Goal: Information Seeking & Learning: Learn about a topic

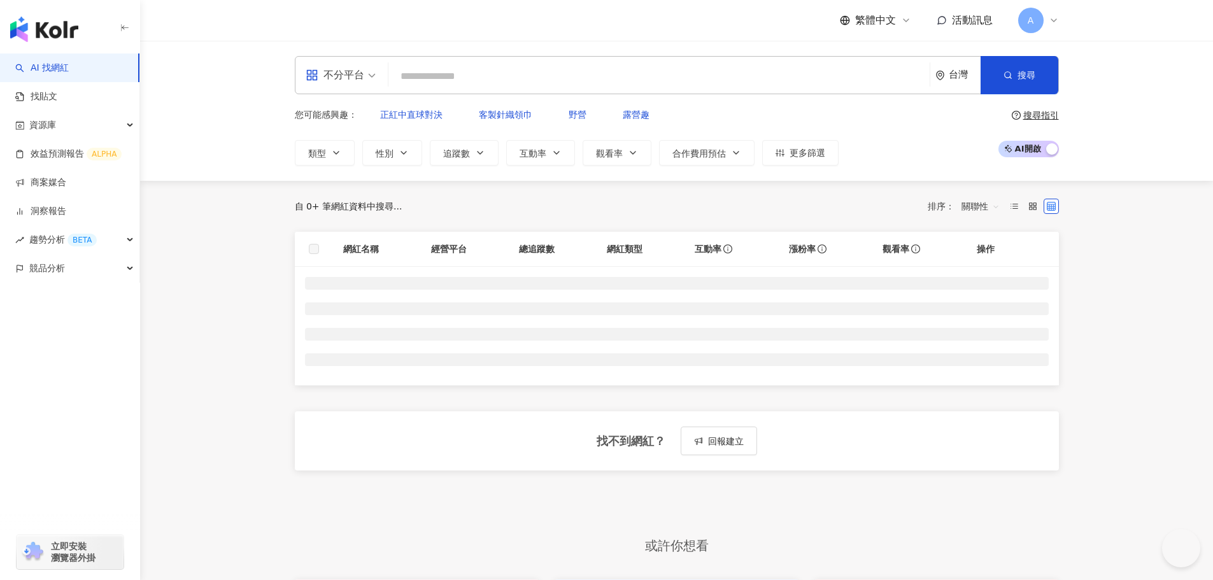
click at [504, 78] on input "search" at bounding box center [659, 76] width 531 height 24
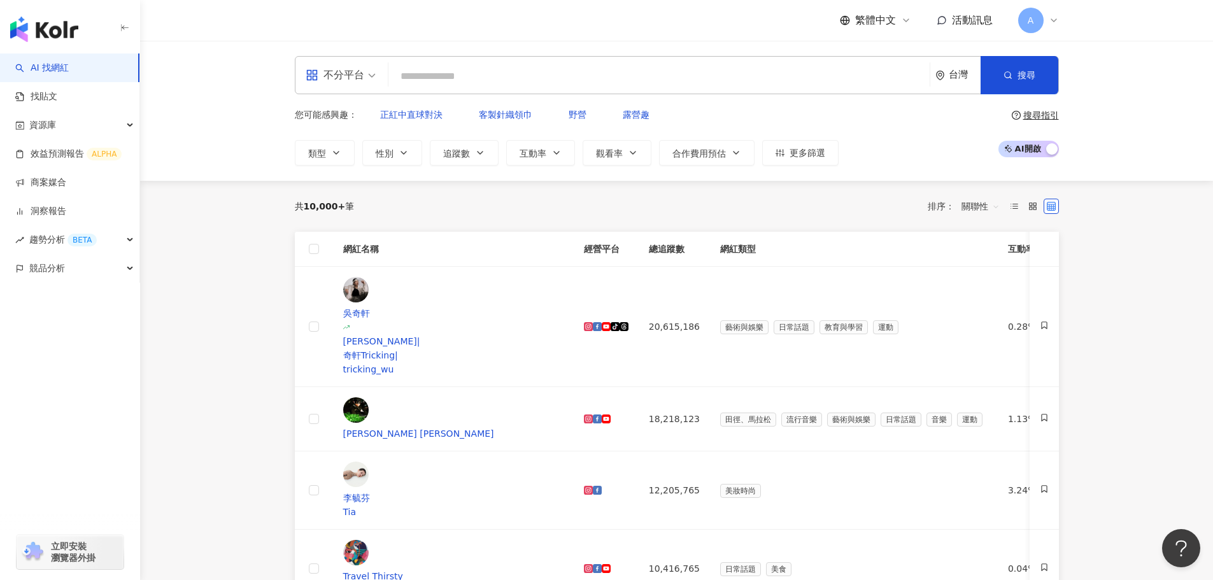
click at [354, 83] on div "不分平台" at bounding box center [335, 75] width 59 height 20
click at [359, 132] on div "Instagram" at bounding box center [345, 134] width 72 height 16
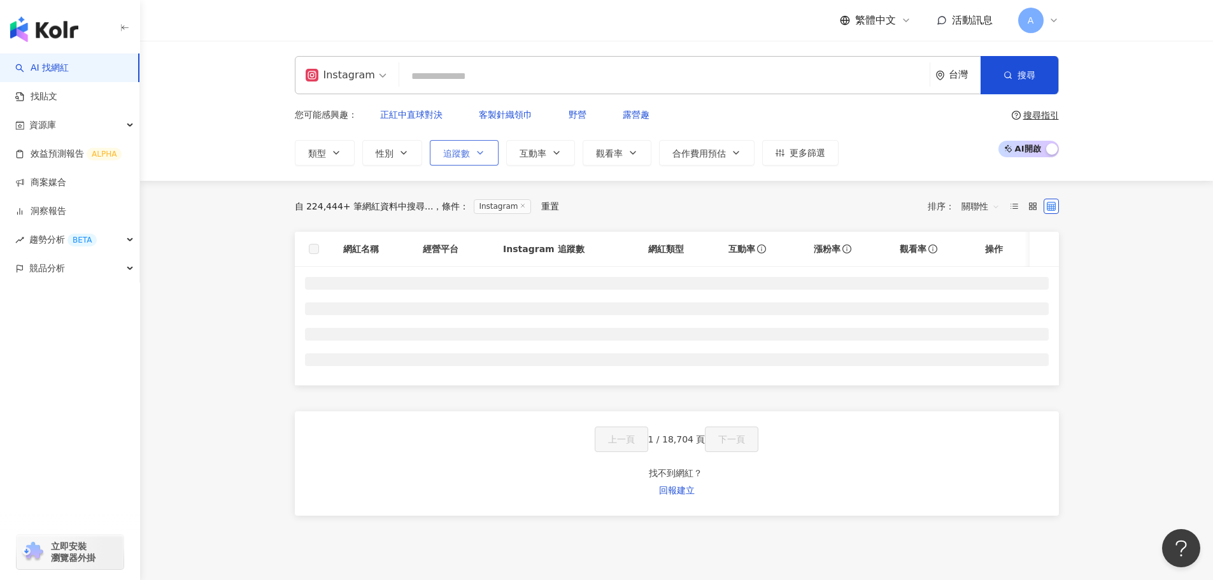
click at [466, 148] on span "追蹤數" at bounding box center [456, 153] width 27 height 10
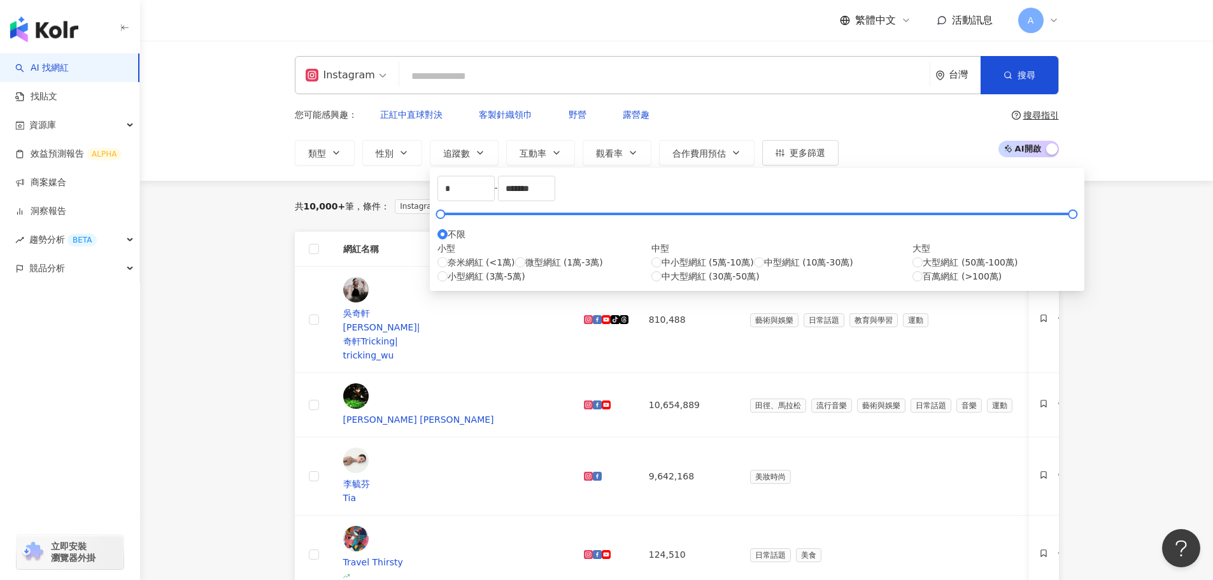
click at [652, 283] on div "中小型網紅 (5萬-10萬) 中型網紅 (10萬-30萬) 中大型網紅 (30萬-50萬)" at bounding box center [783, 269] width 262 height 28
click at [764, 269] on span "中型網紅 (10萬-30萬)" at bounding box center [808, 262] width 89 height 14
type input "******"
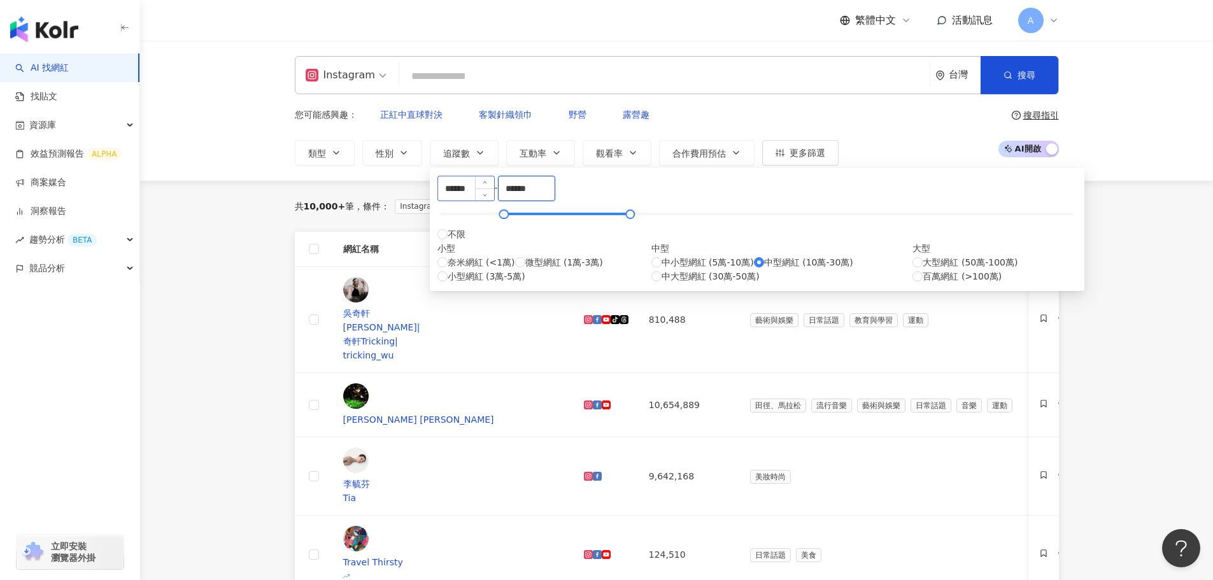
drag, startPoint x: 561, startPoint y: 198, endPoint x: 524, endPoint y: 194, distance: 36.5
click at [524, 194] on div "****** - ****** 不限 小型 奈米網紅 (<1萬) 微型網紅 (1萬-3萬) 小型網紅 (3萬-5萬) 中型 中小型網紅 (5萬-10萬) 中型…" at bounding box center [758, 230] width 640 height 108
type input "******"
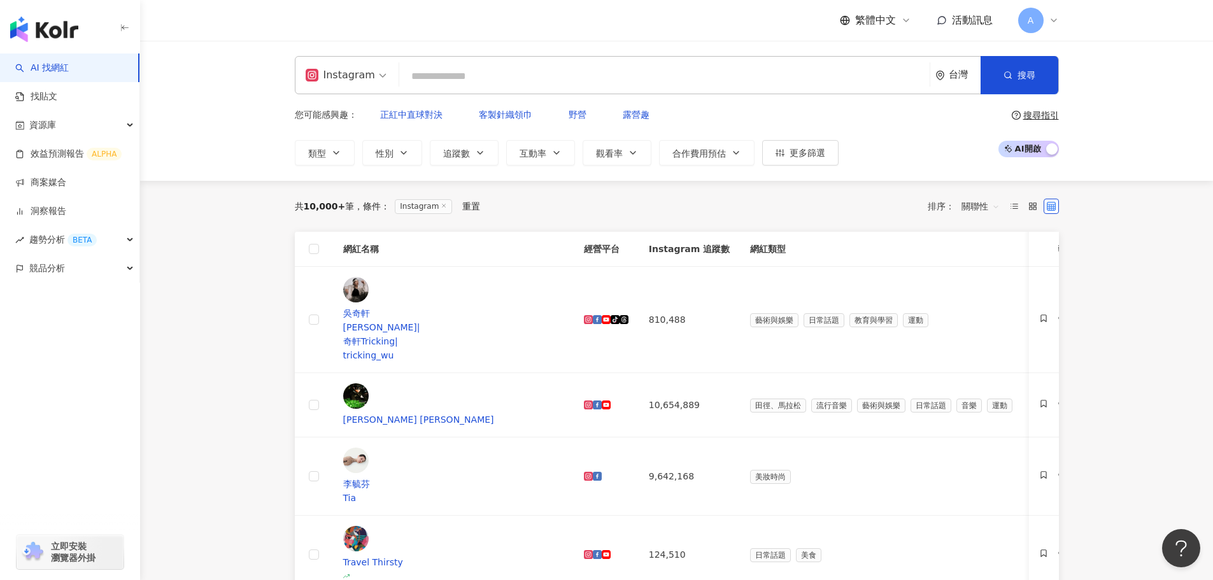
drag, startPoint x: 153, startPoint y: 221, endPoint x: 190, endPoint y: 220, distance: 37.6
click at [343, 145] on button "類型" at bounding box center [325, 152] width 60 height 25
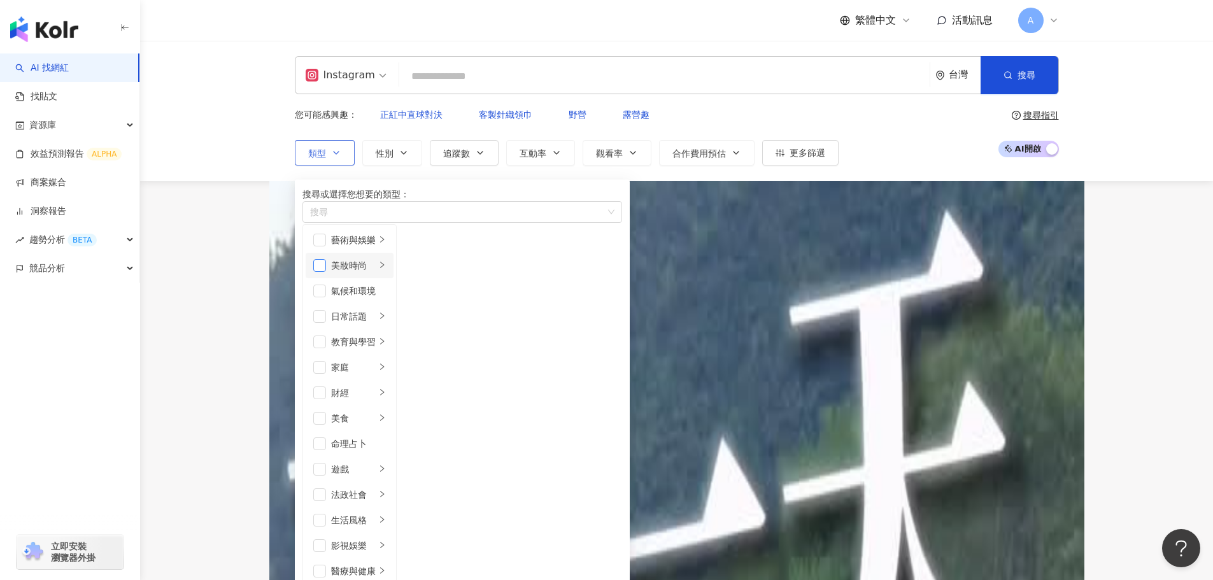
click at [326, 272] on span "button" at bounding box center [319, 265] width 13 height 13
click at [567, 74] on input "search" at bounding box center [664, 76] width 520 height 24
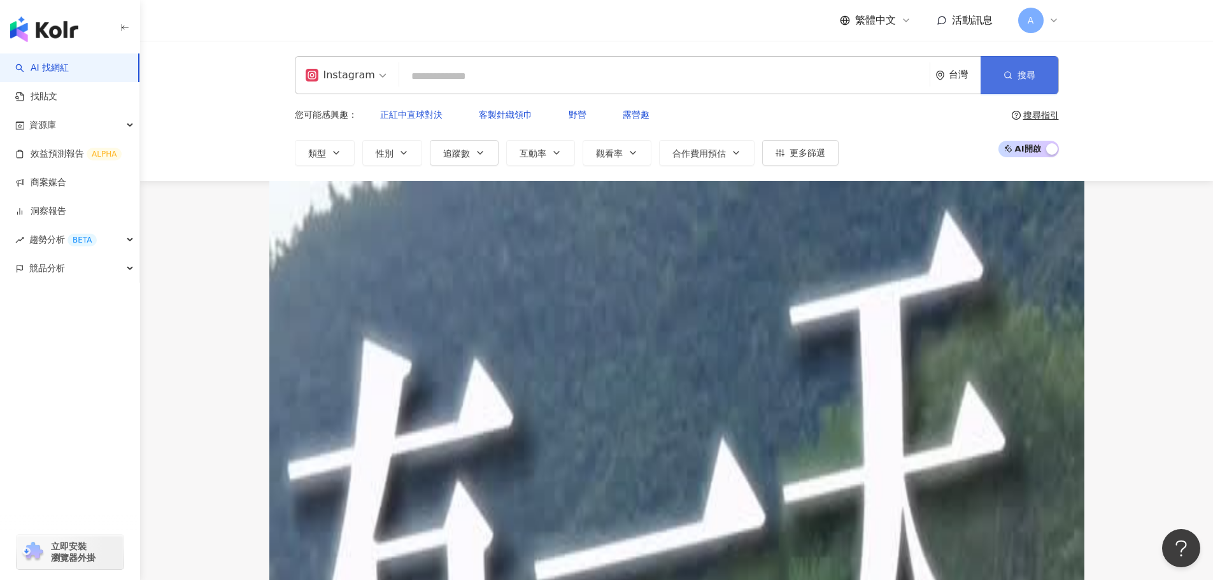
click at [989, 63] on button "搜尋" at bounding box center [1020, 75] width 78 height 38
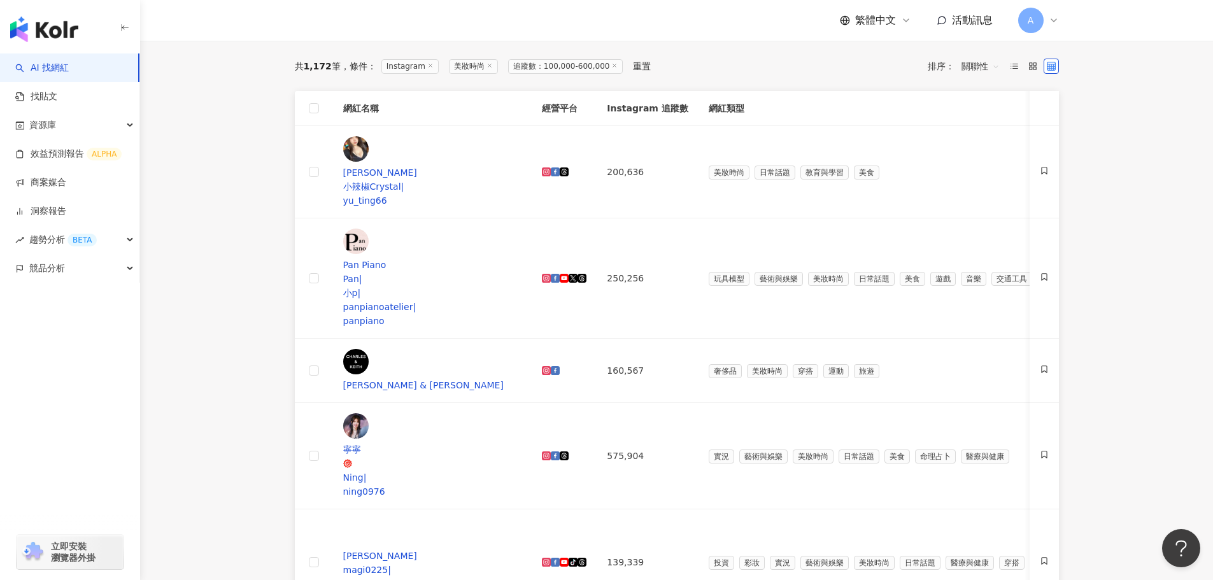
scroll to position [64, 0]
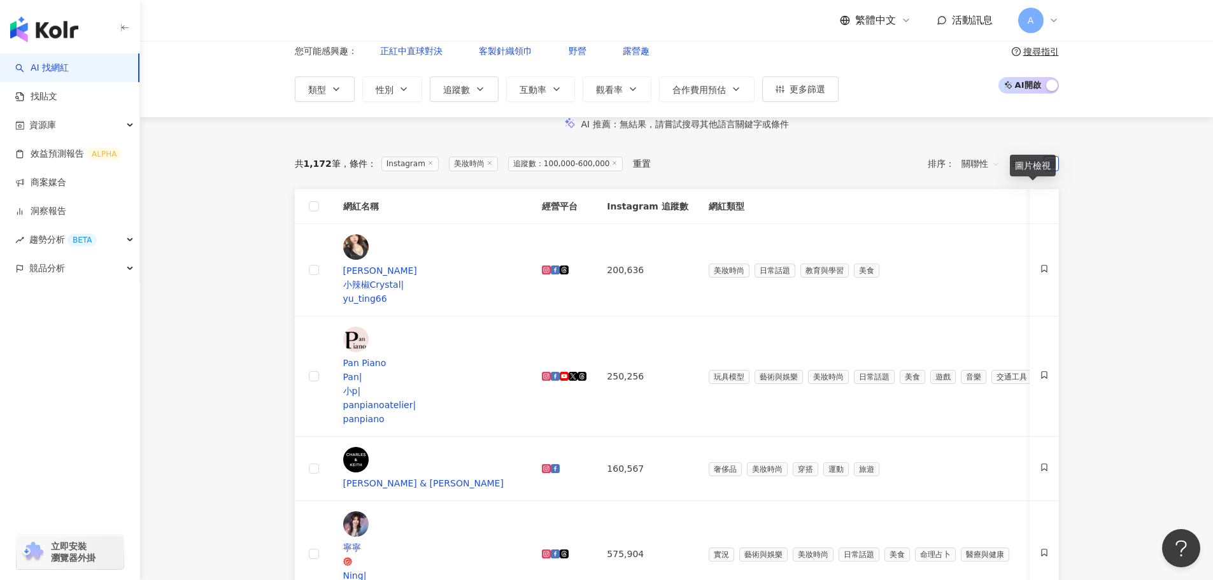
click at [1036, 167] on rect at bounding box center [1035, 165] width 3 height 3
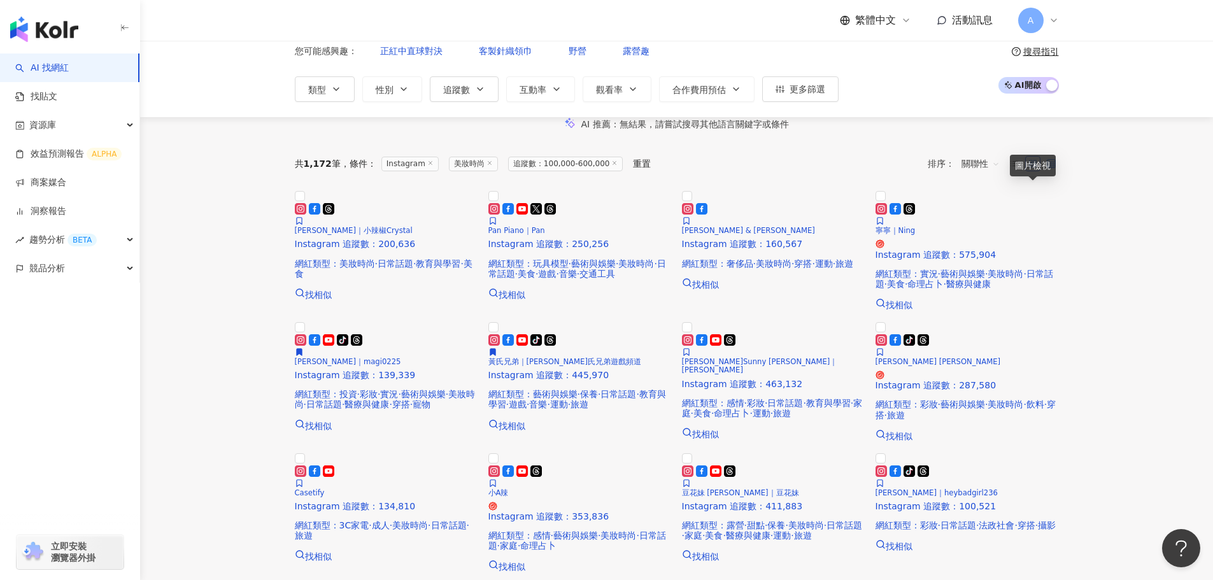
click at [1054, 168] on icon at bounding box center [1051, 163] width 9 height 9
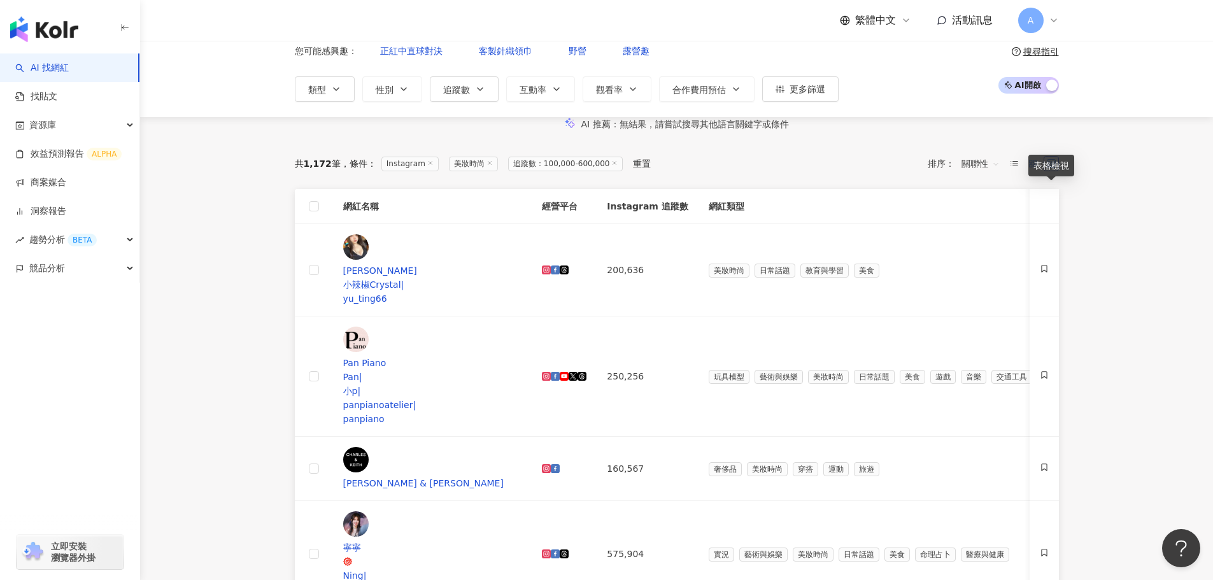
click at [1029, 168] on icon at bounding box center [1033, 163] width 9 height 9
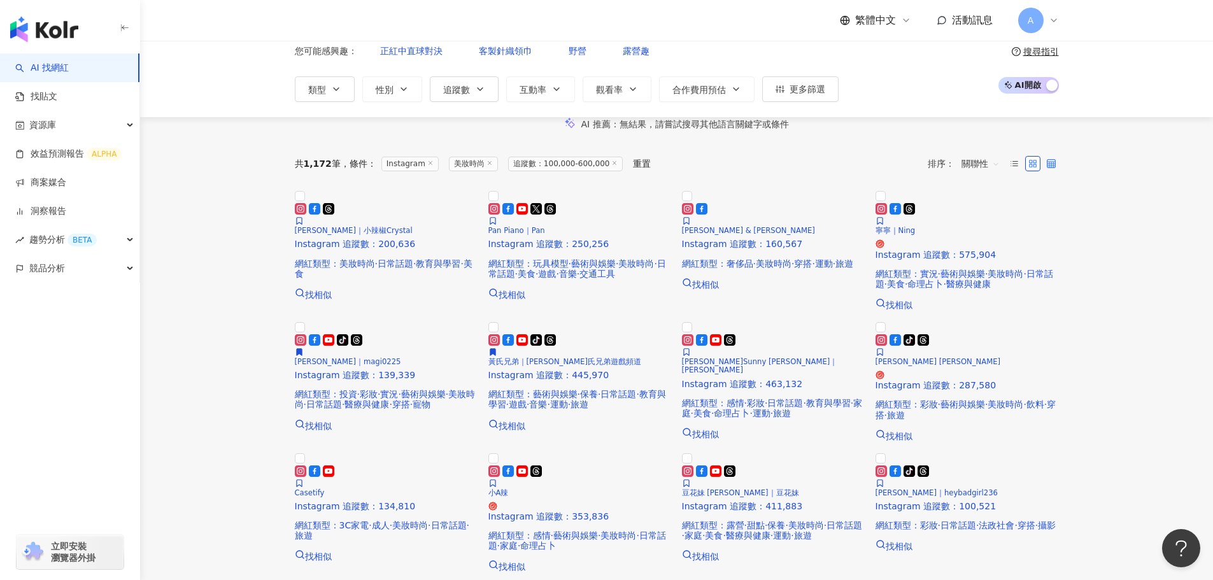
click at [1044, 171] on label at bounding box center [1051, 163] width 15 height 15
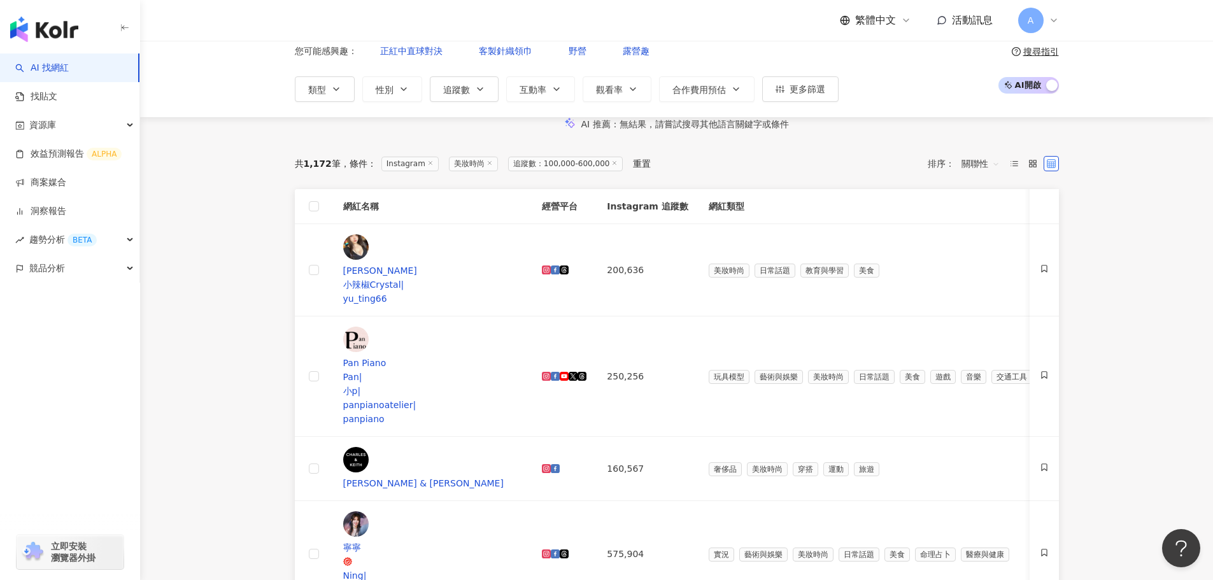
click at [1050, 168] on icon at bounding box center [1051, 163] width 9 height 9
click at [980, 174] on span "關聯性" at bounding box center [981, 164] width 38 height 20
click at [988, 232] on div "追蹤數" at bounding box center [981, 236] width 32 height 14
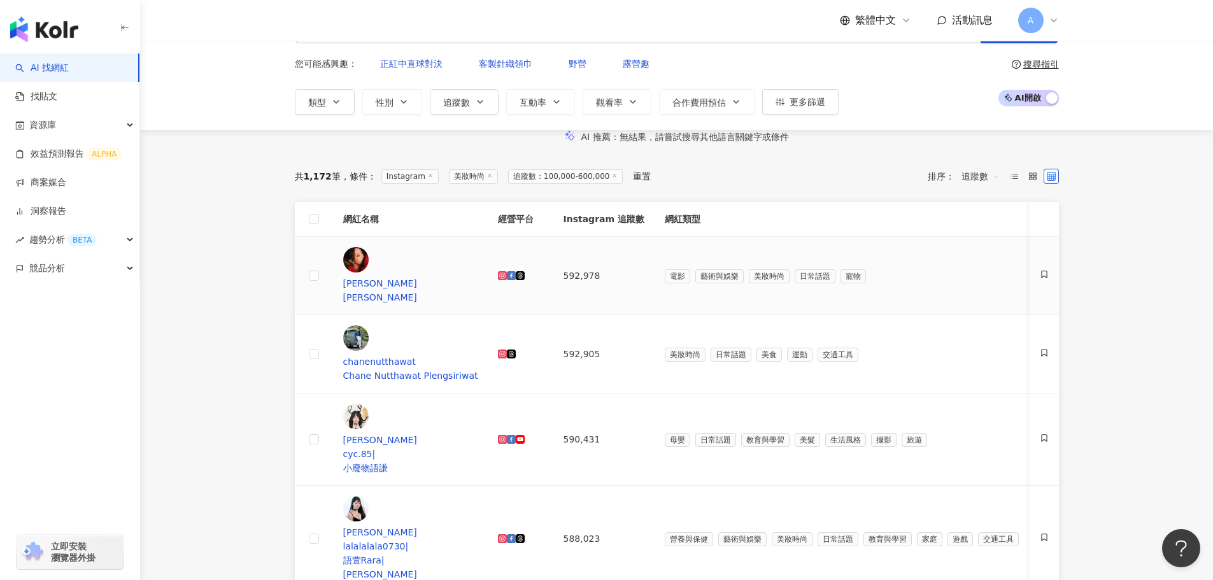
scroll to position [255, 0]
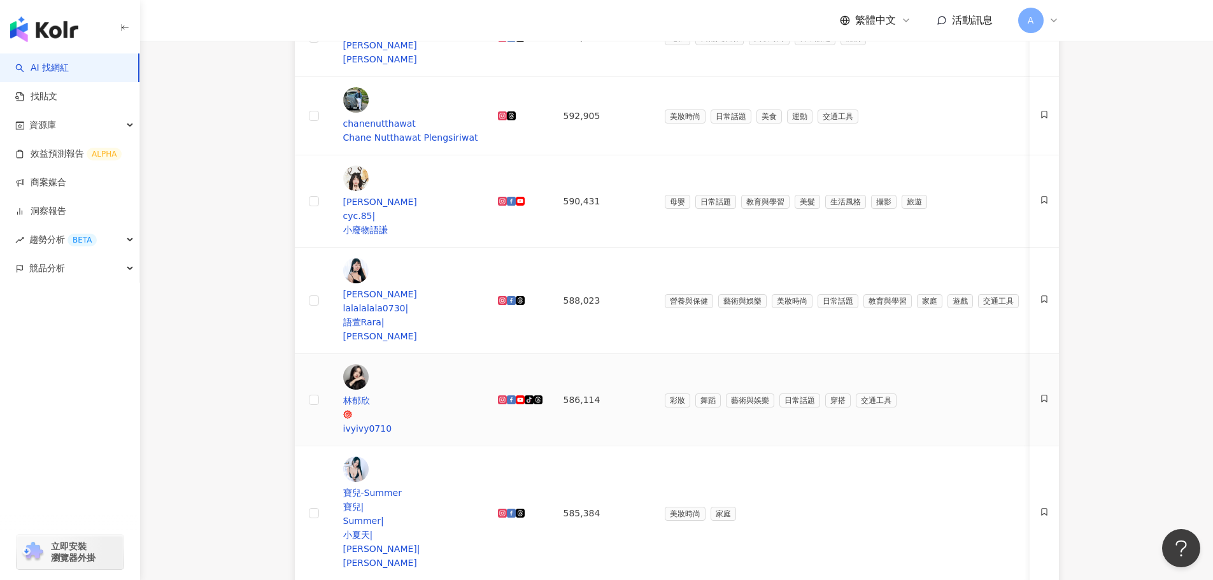
drag, startPoint x: 547, startPoint y: 274, endPoint x: 545, endPoint y: 190, distance: 83.5
click at [506, 397] on icon at bounding box center [502, 400] width 7 height 7
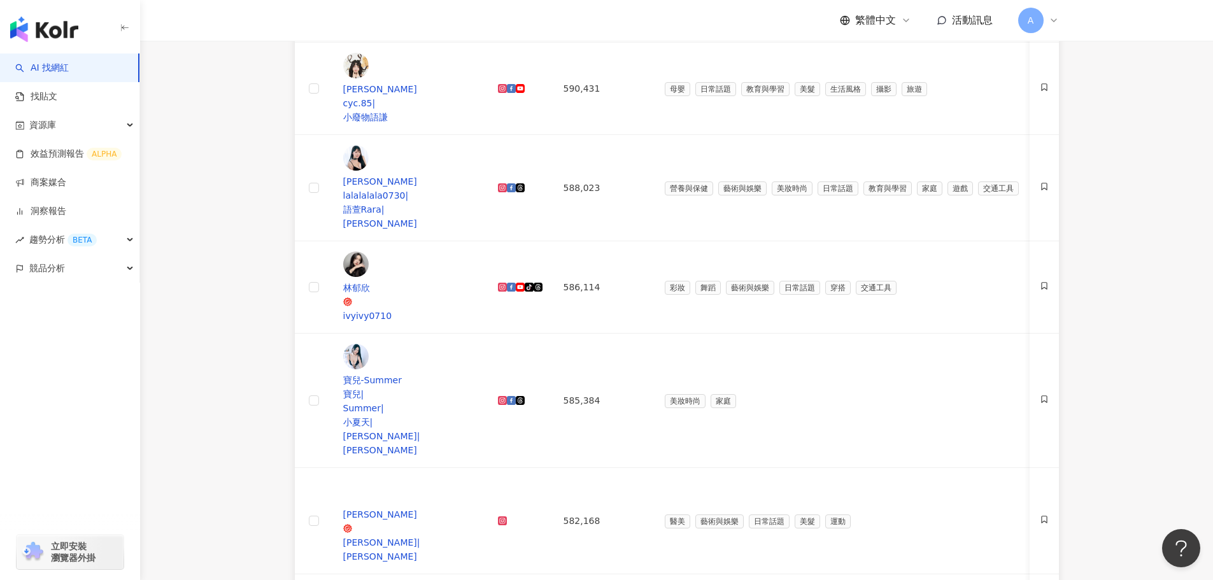
scroll to position [382, 0]
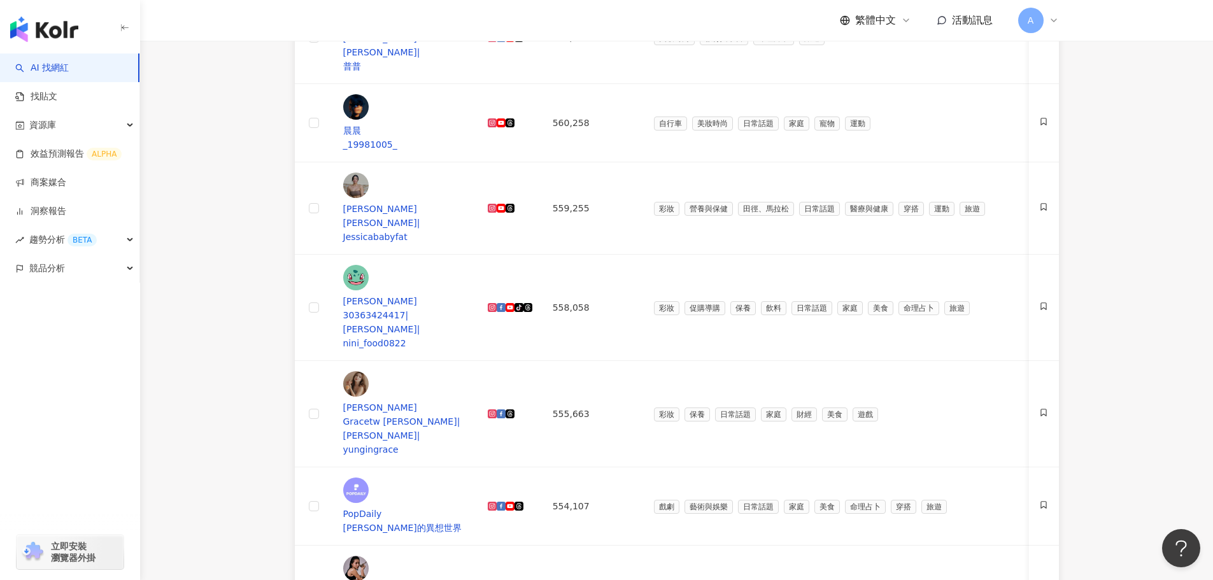
drag, startPoint x: 266, startPoint y: 388, endPoint x: 280, endPoint y: 383, distance: 15.5
click at [266, 388] on main "Instagram 台灣 搜尋 您可能感興趣： 正紅中直球對決 客製針織領巾 野營 露營趣 類型 性別 追蹤數 互動率 觀看率 合作費用預估 更多篩選 ***…" at bounding box center [676, 467] width 1073 height 1617
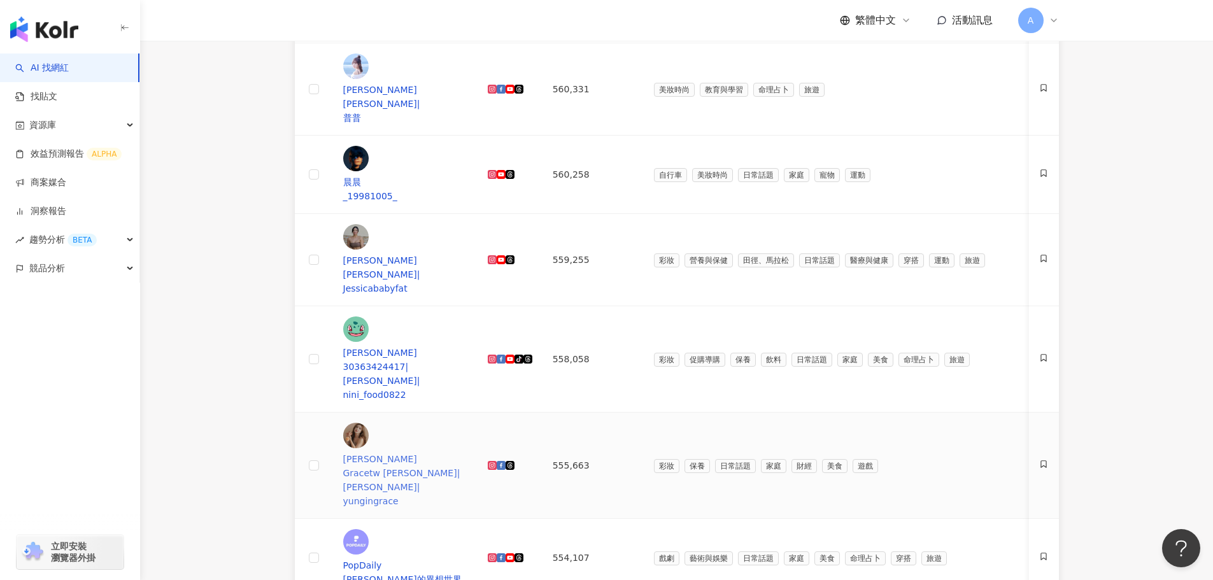
scroll to position [255, 0]
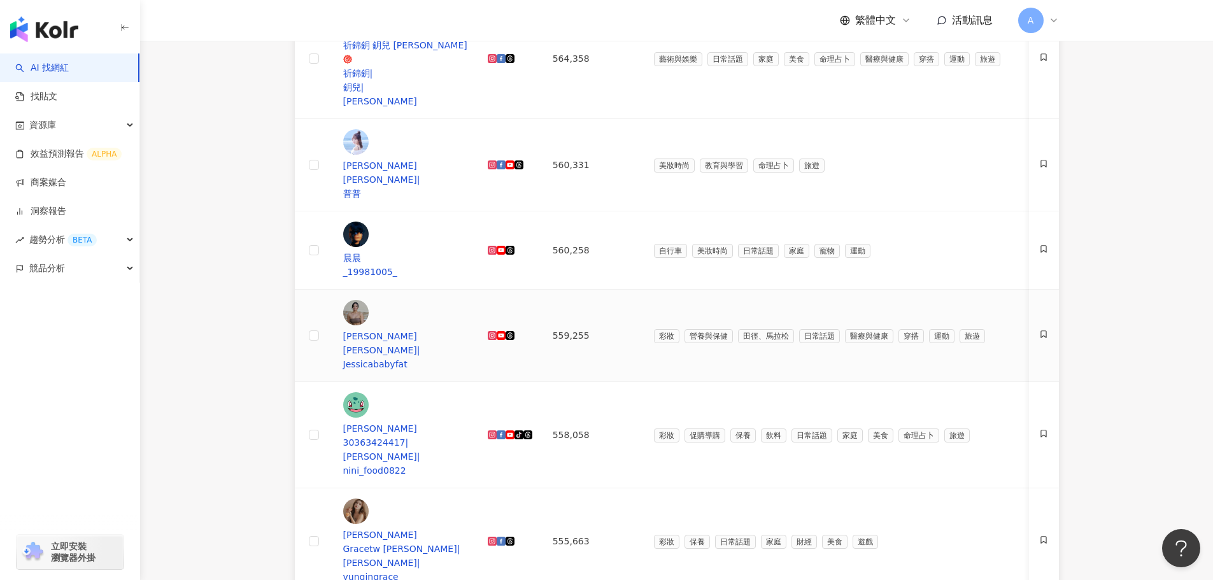
click at [493, 334] on icon at bounding box center [492, 335] width 2 height 2
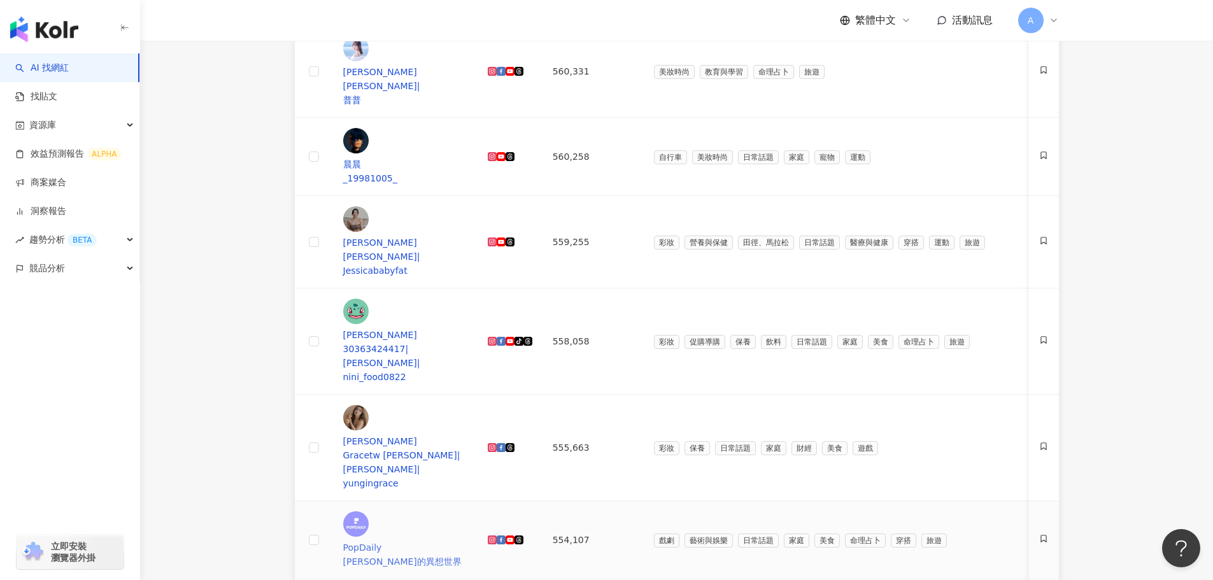
scroll to position [382, 0]
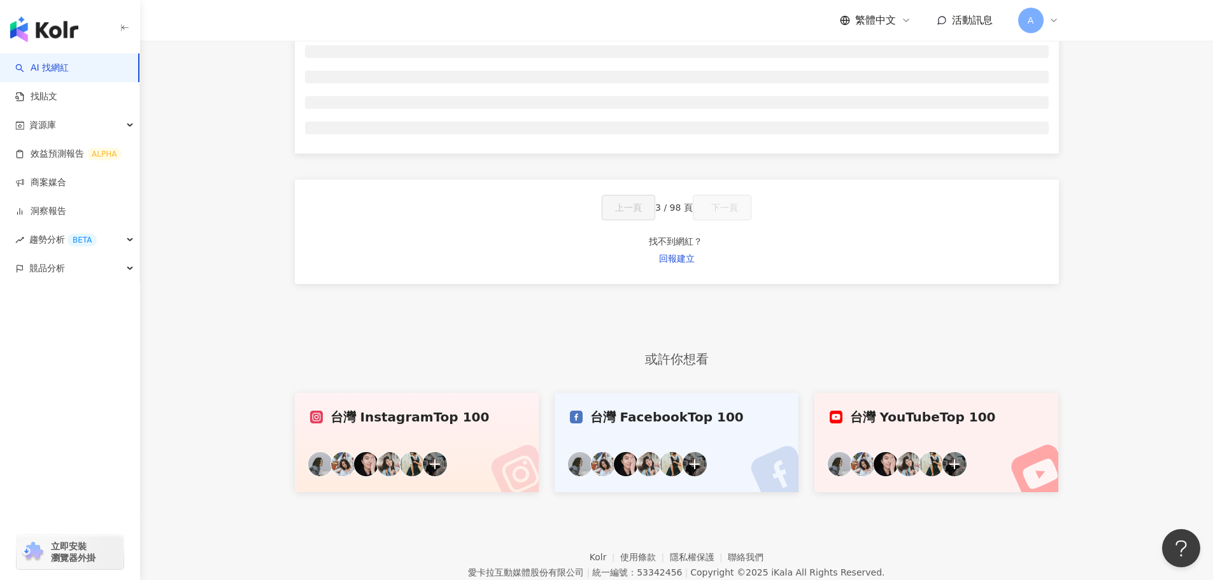
scroll to position [192, 0]
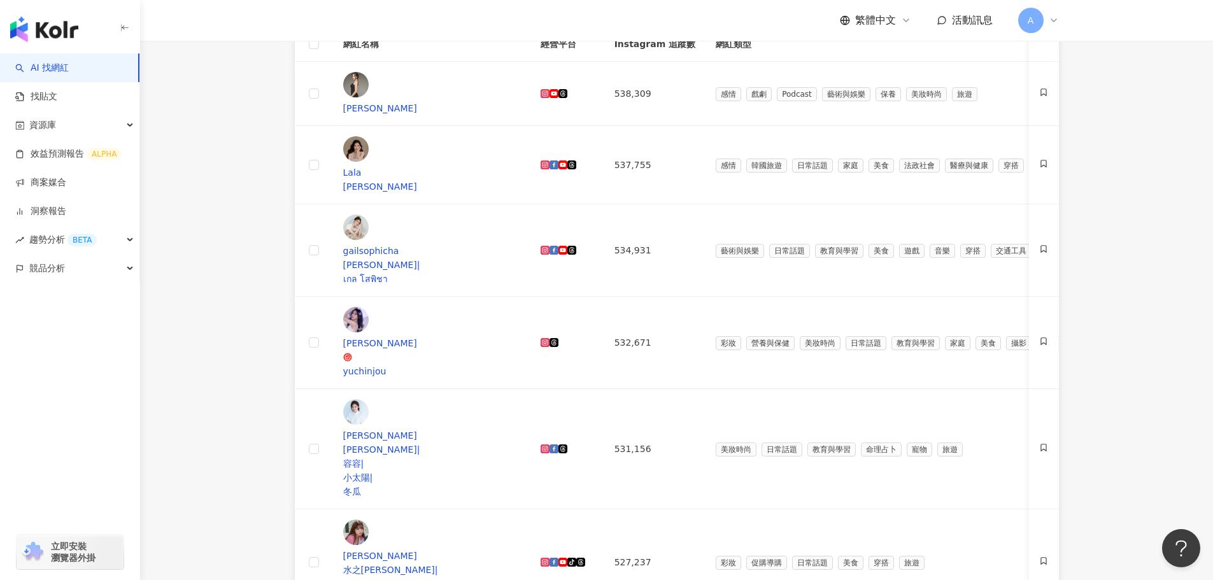
drag, startPoint x: 211, startPoint y: 425, endPoint x: 575, endPoint y: 432, distance: 363.1
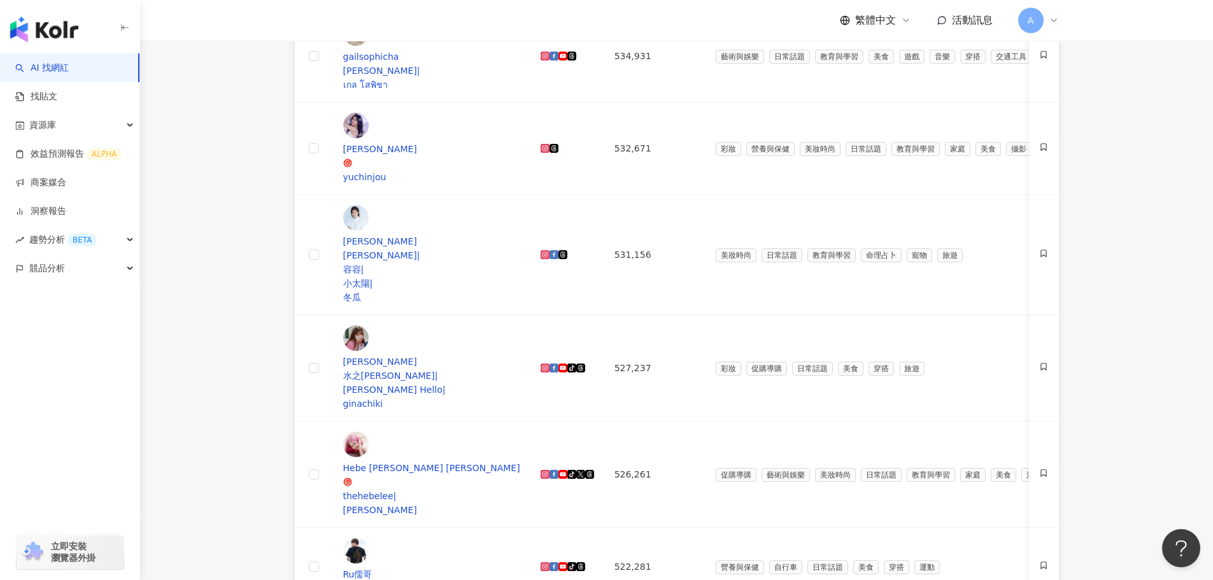
scroll to position [447, 0]
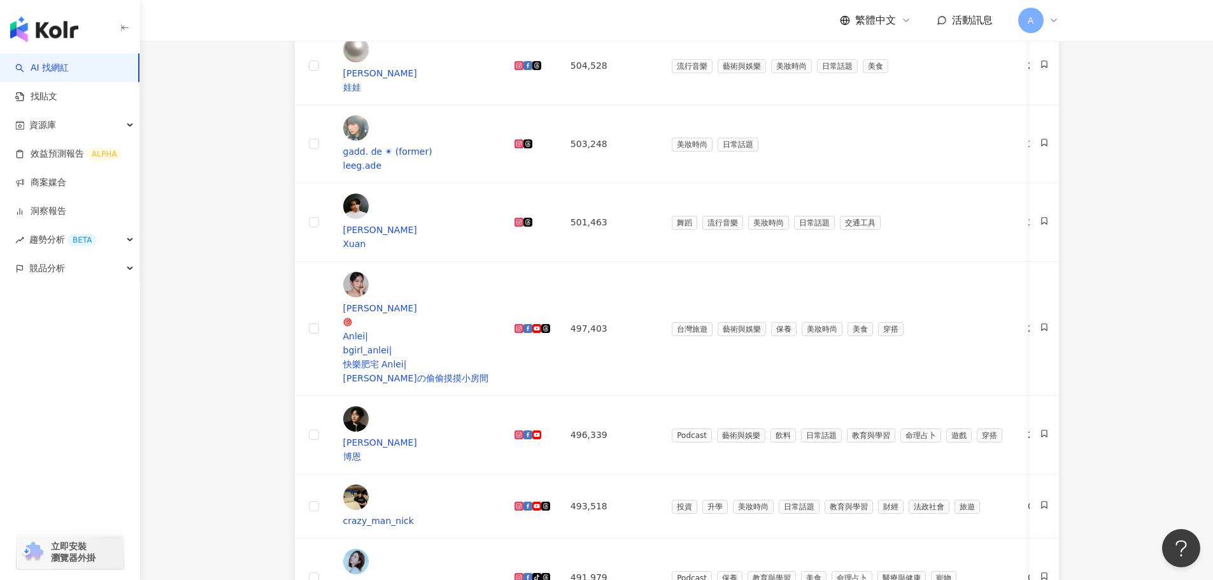
scroll to position [510, 0]
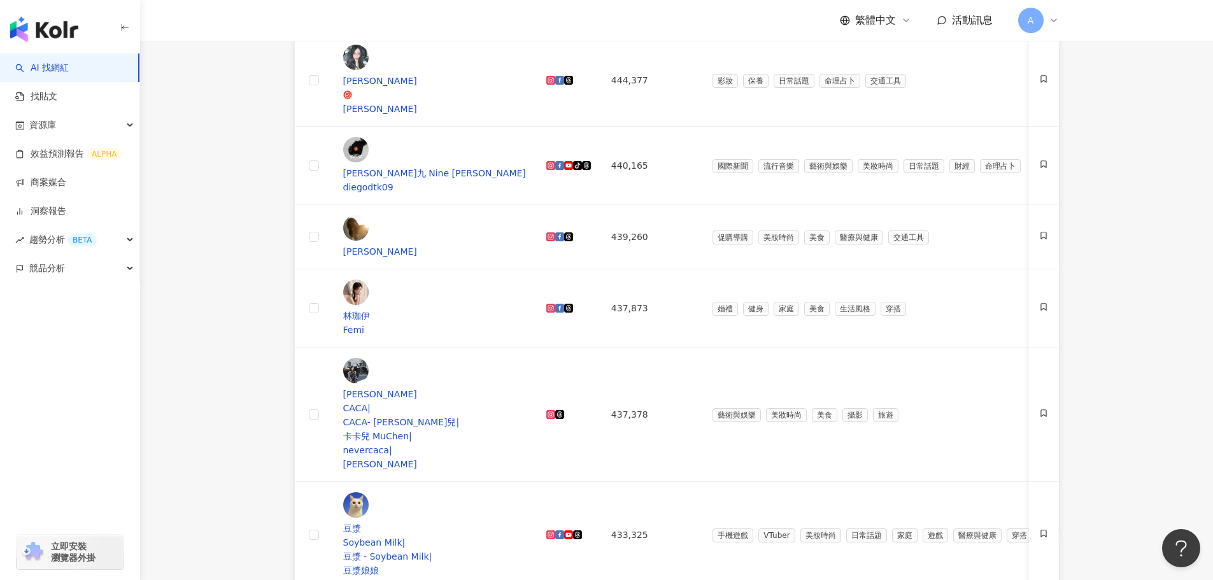
click at [244, 357] on main "Instagram 台灣 搜尋 您可能感興趣： 正紅中直球對決 客製針織領巾 野營 露營趣 類型 性別 追蹤數 互動率 觀看率 合作費用預估 更多篩選 ***…" at bounding box center [676, 402] width 1073 height 1743
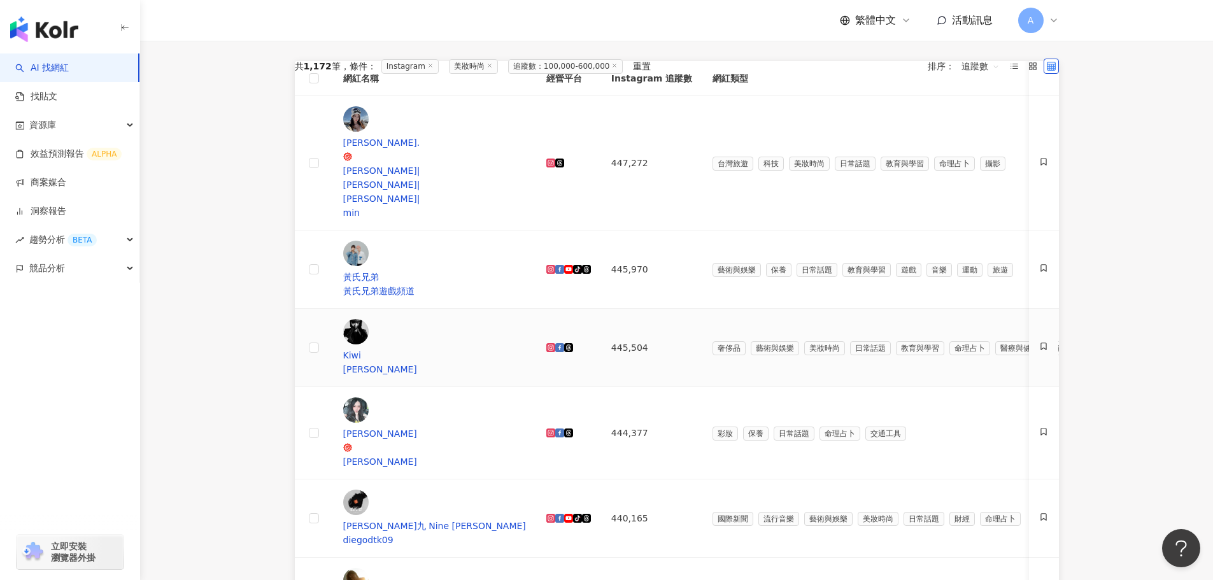
scroll to position [128, 0]
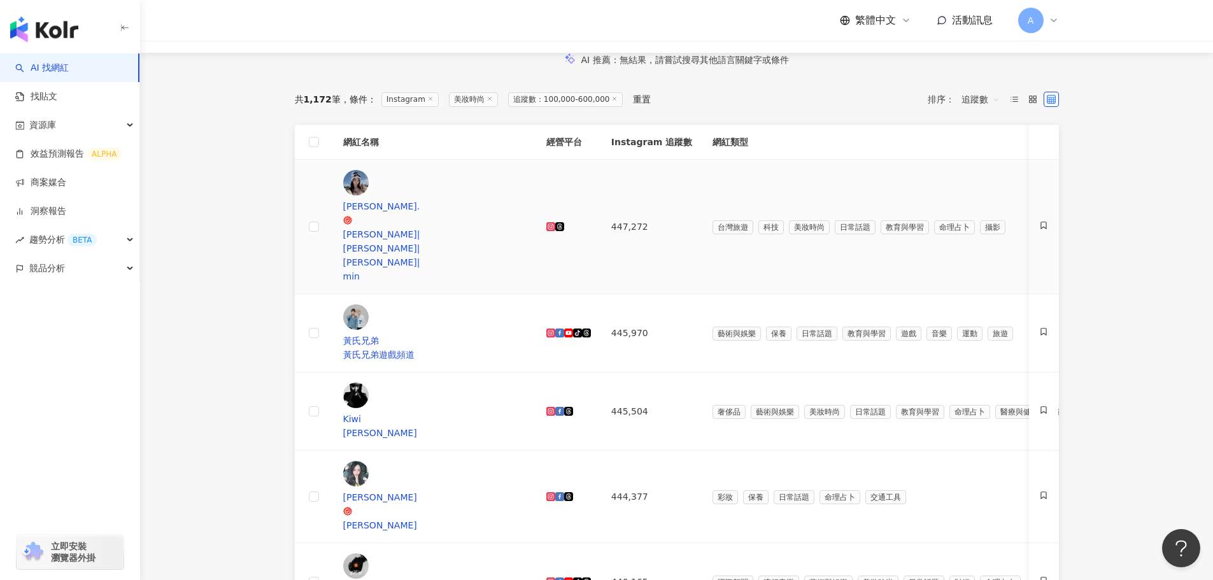
drag, startPoint x: 645, startPoint y: 208, endPoint x: 635, endPoint y: 200, distance: 12.2
click at [555, 224] on icon at bounding box center [551, 227] width 7 height 7
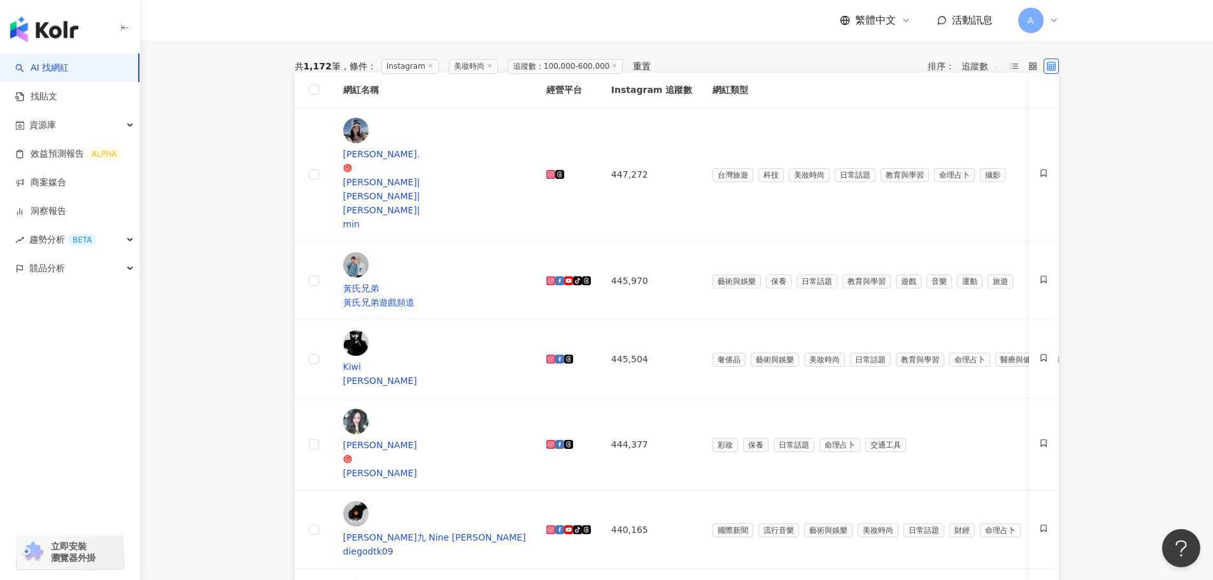
scroll to position [383, 0]
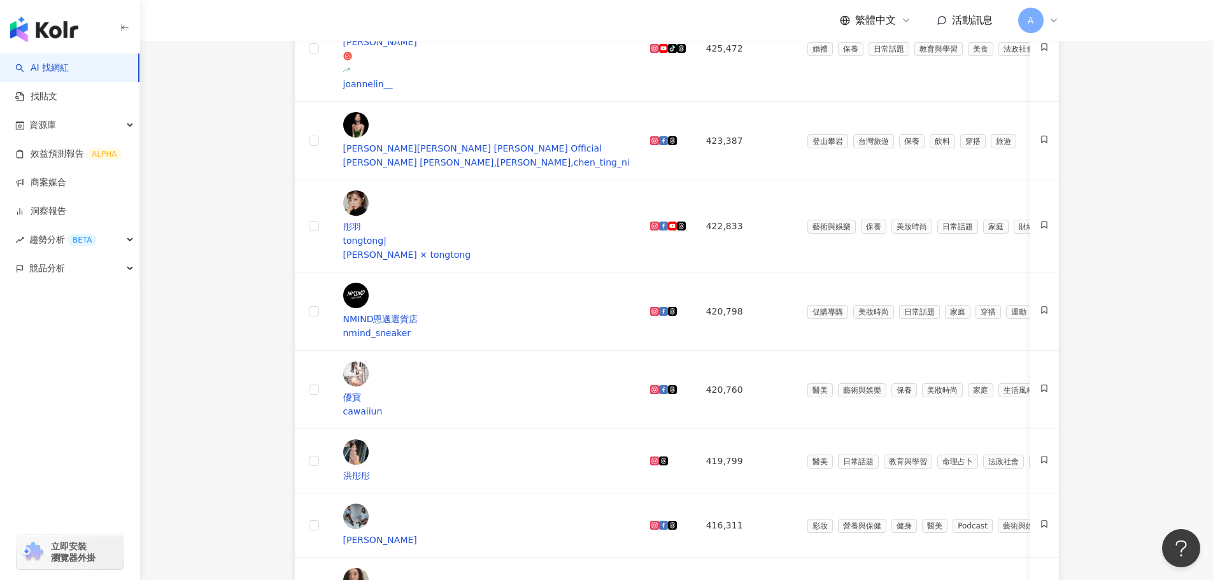
scroll to position [447, 0]
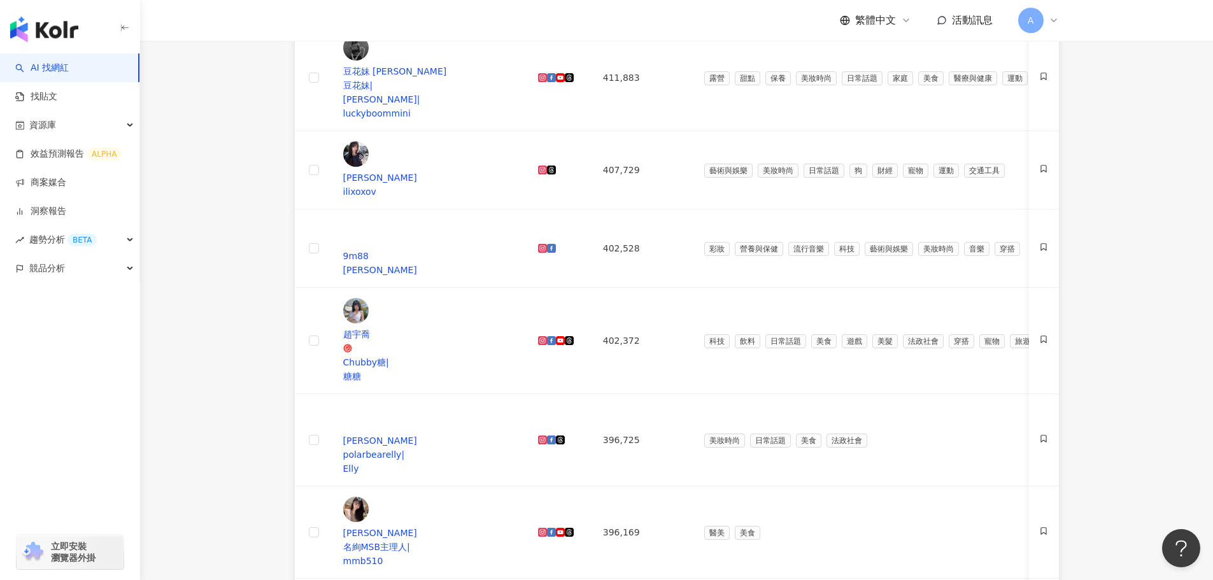
scroll to position [319, 0]
click at [545, 440] on icon at bounding box center [542, 442] width 4 height 4
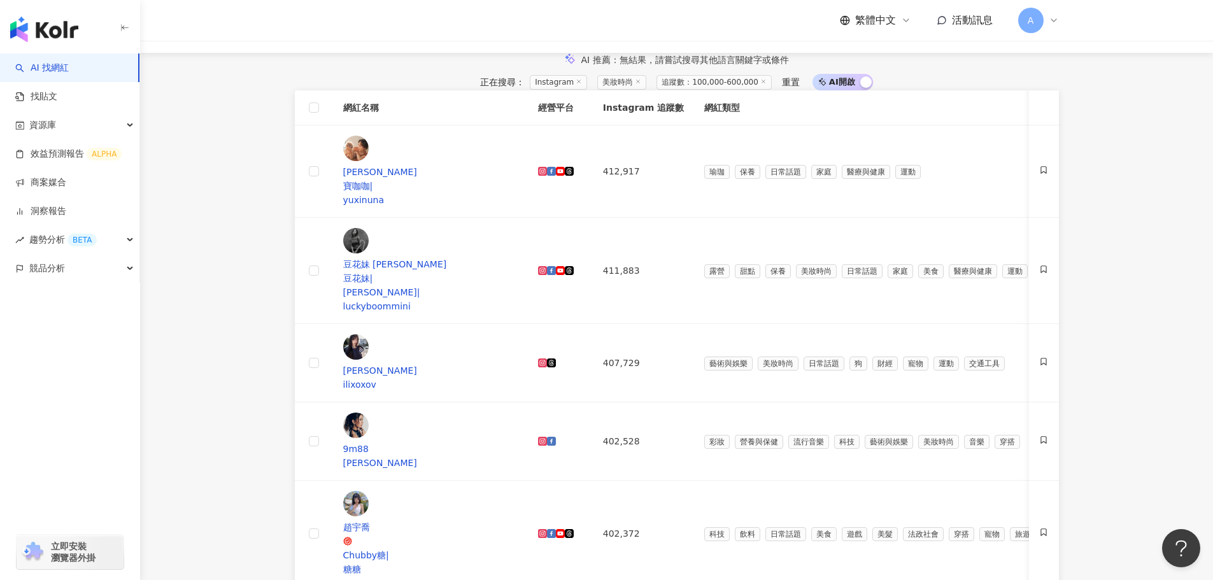
scroll to position [383, 0]
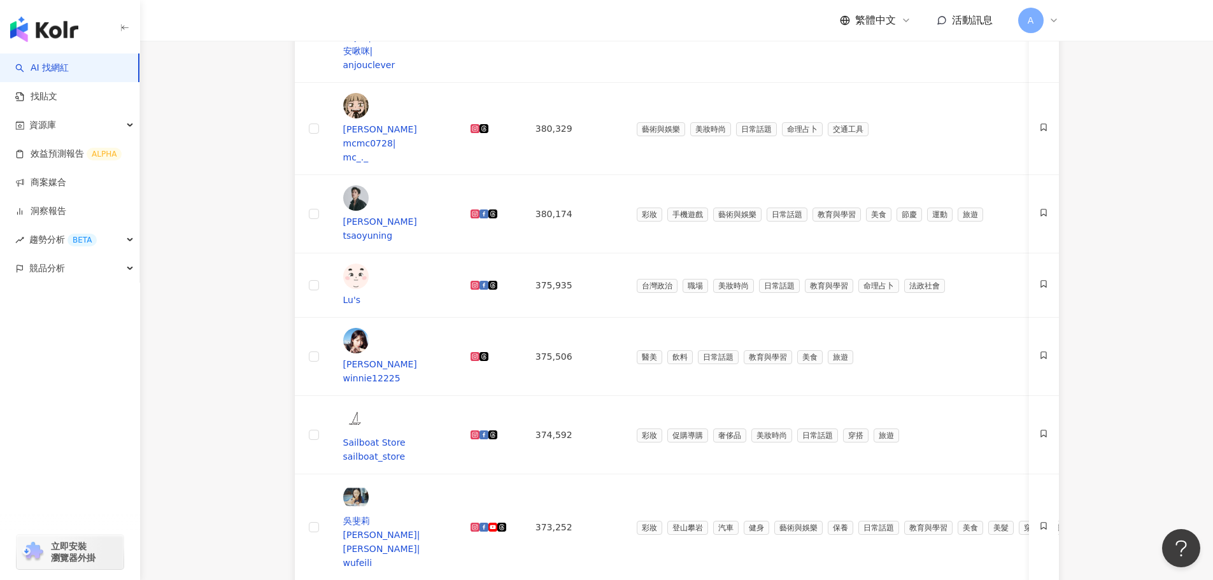
scroll to position [701, 0]
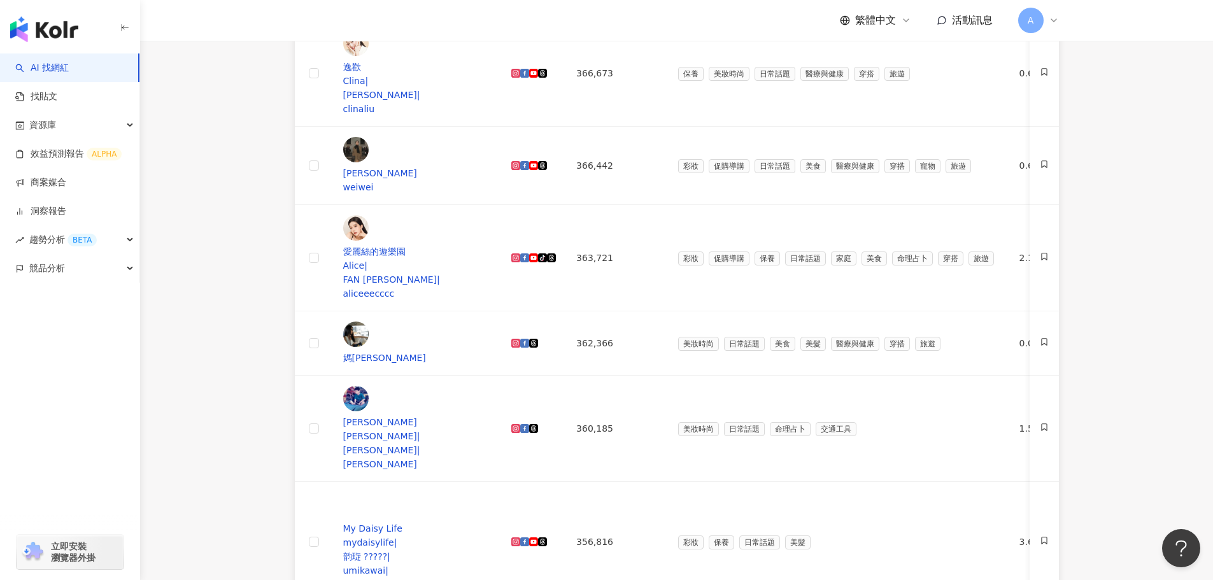
scroll to position [383, 0]
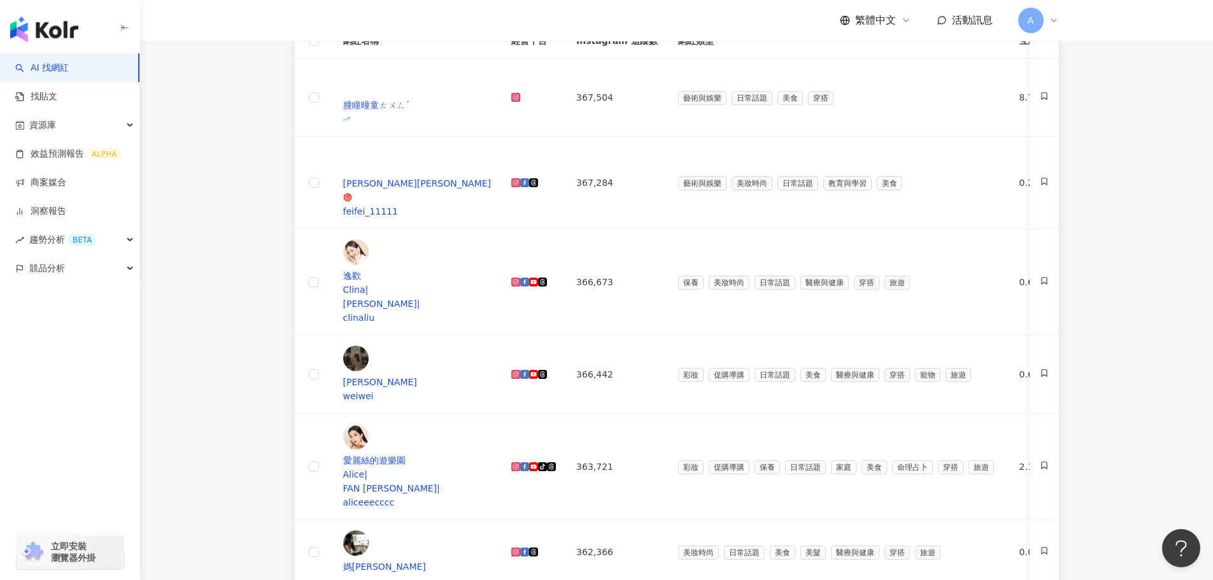
scroll to position [192, 0]
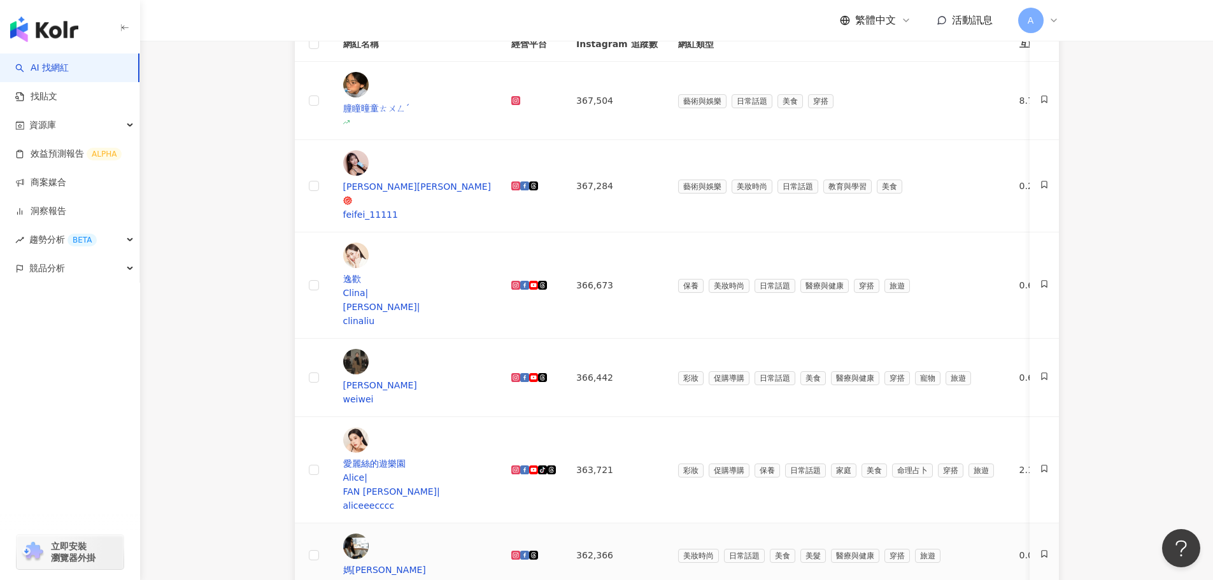
click at [520, 552] on icon at bounding box center [516, 555] width 7 height 7
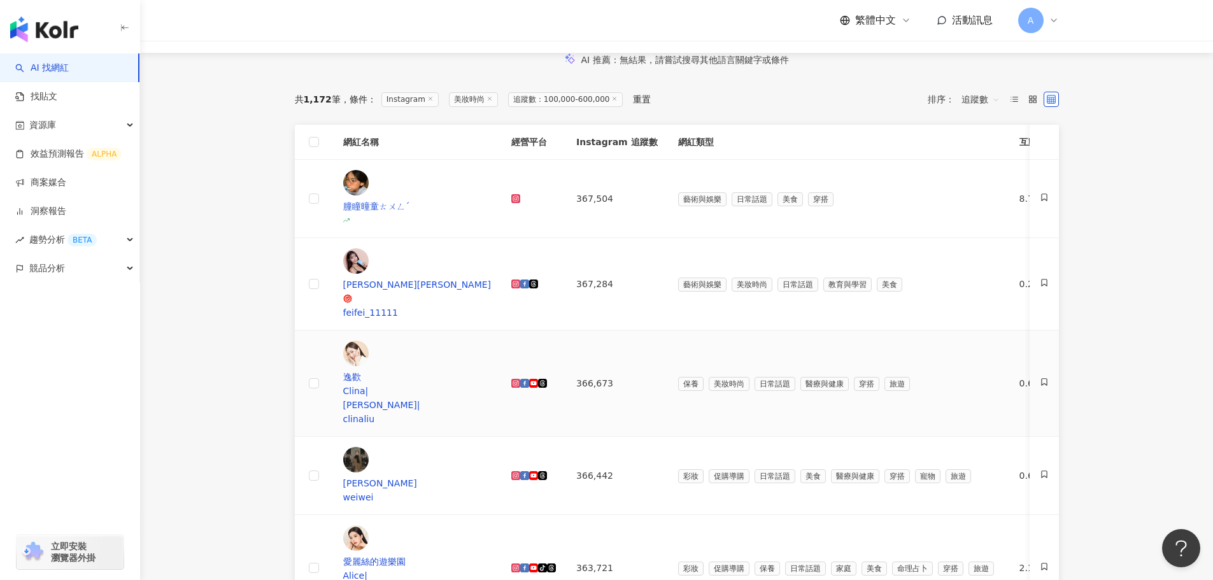
click at [520, 379] on icon at bounding box center [515, 383] width 9 height 9
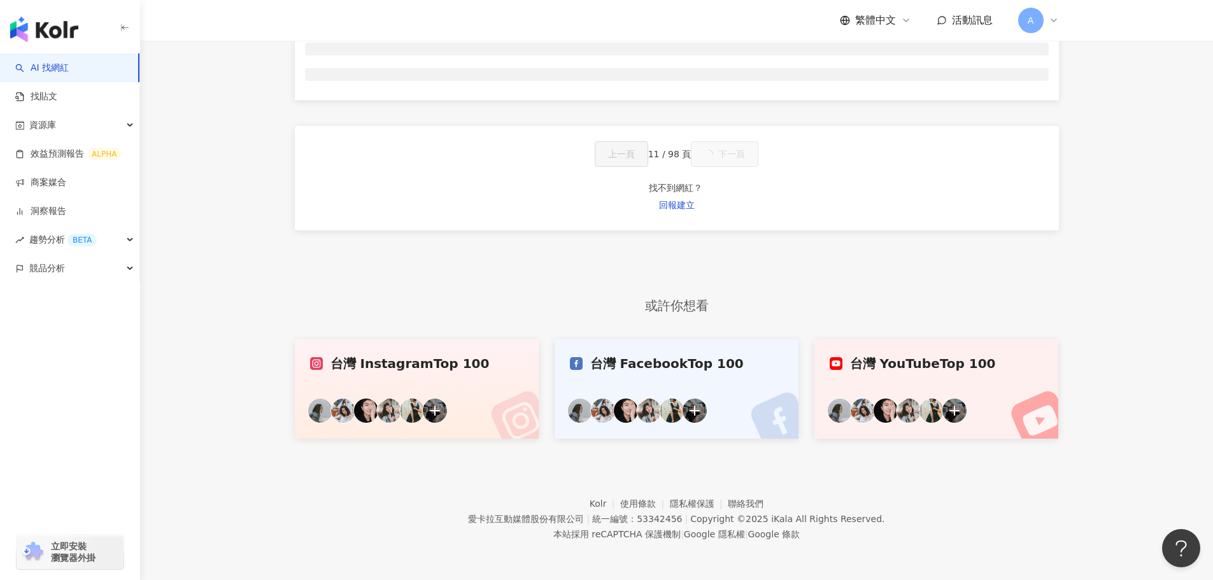
scroll to position [574, 0]
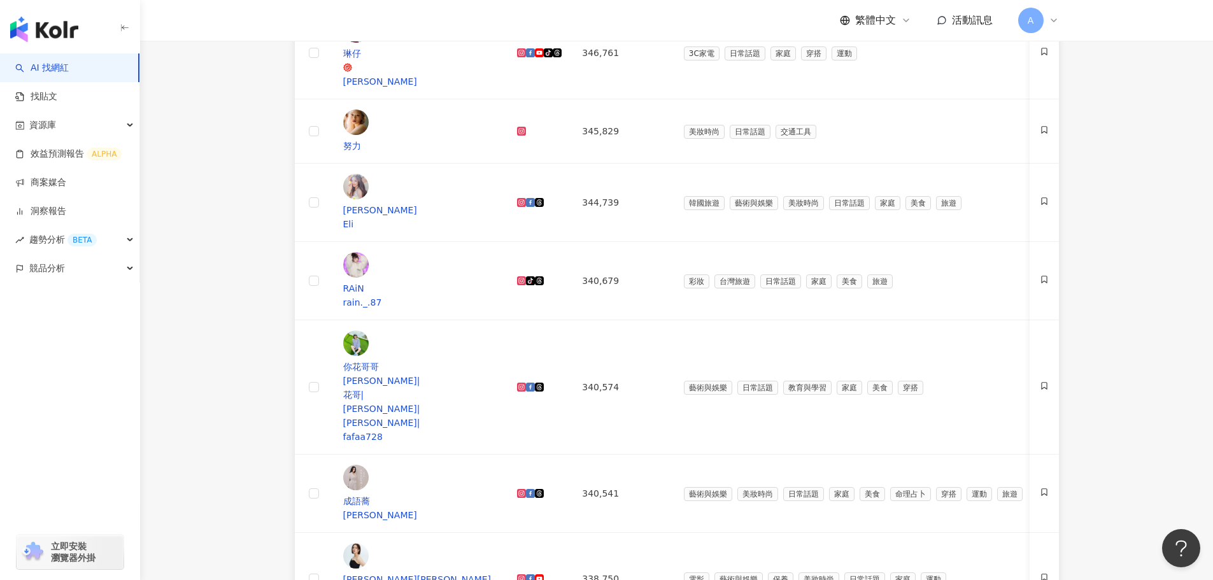
drag, startPoint x: 232, startPoint y: 268, endPoint x: 241, endPoint y: 267, distance: 8.3
click at [232, 268] on main "Instagram 台灣 搜尋 您可能感興趣： 正紅中直球對決 客製針織領巾 野營 露營趣 類型 性別 追蹤數 互動率 觀看率 合作費用預估 更多篩選 ***…" at bounding box center [676, 254] width 1073 height 1575
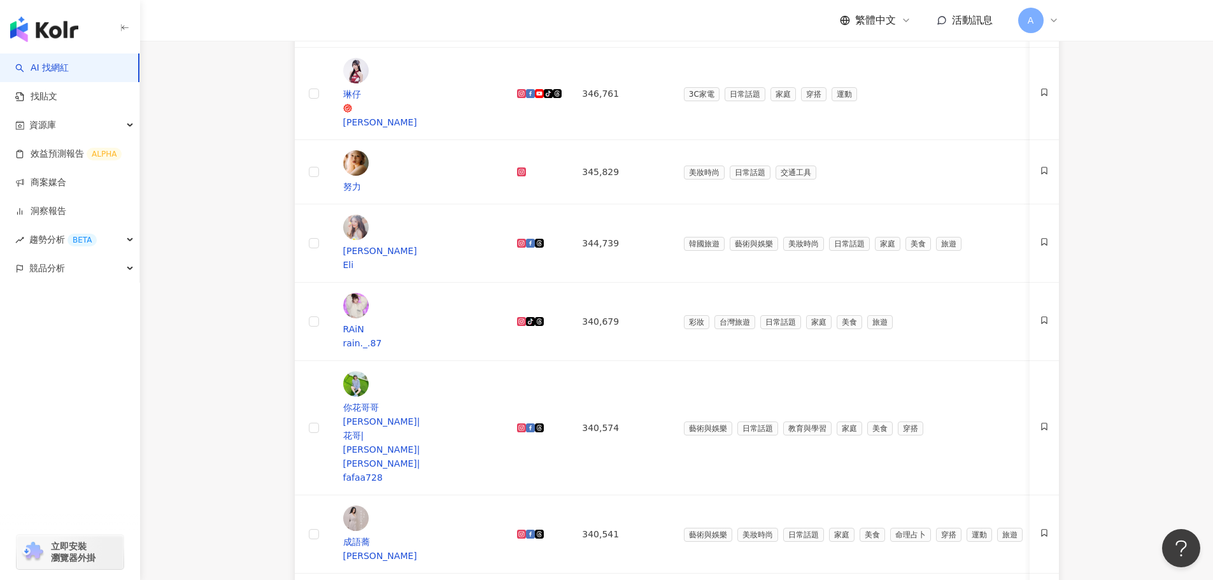
scroll to position [447, 0]
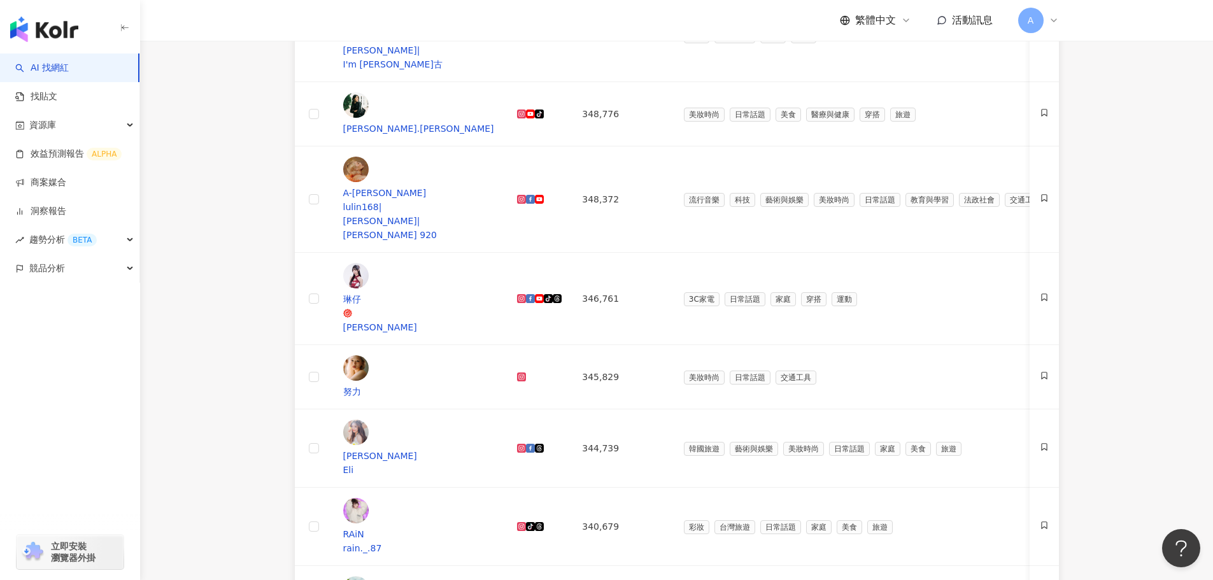
scroll to position [574, 0]
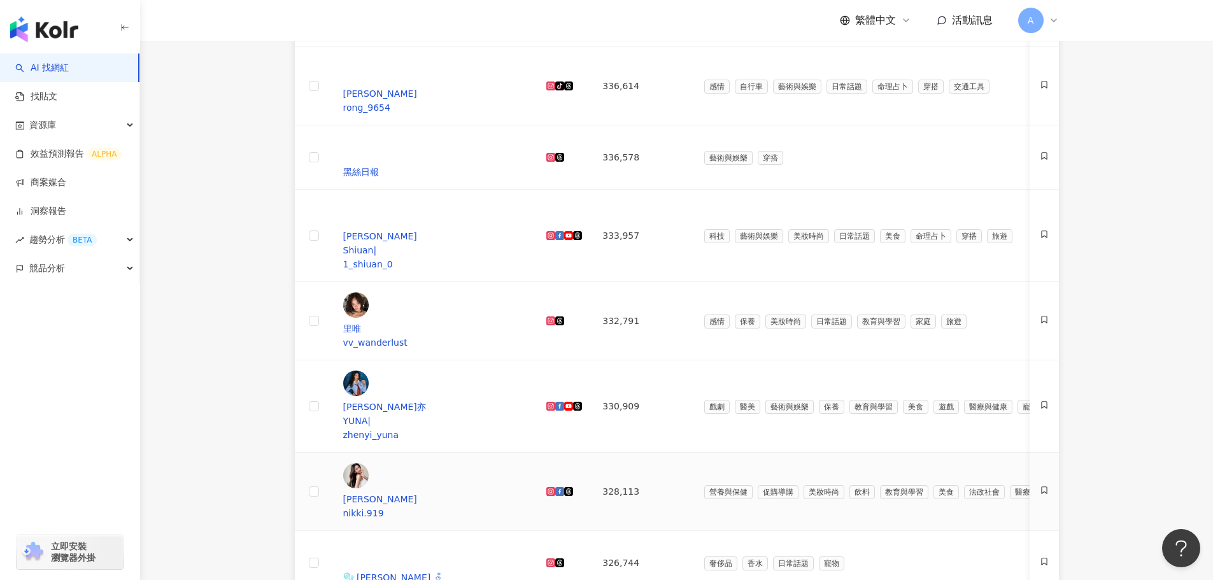
scroll to position [383, 0]
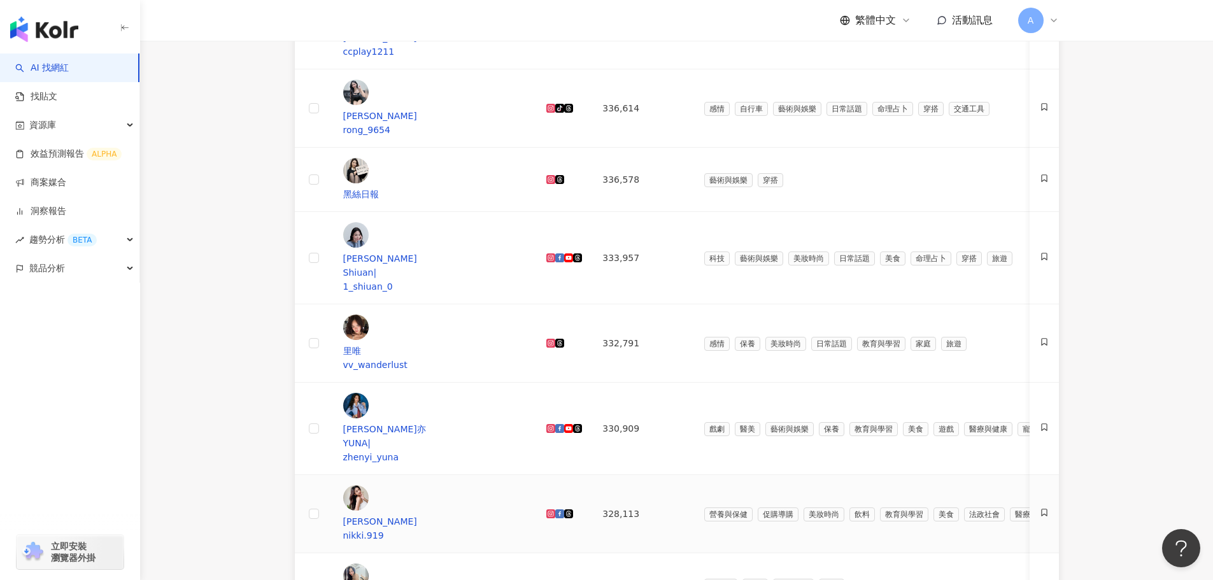
click at [552, 513] on icon at bounding box center [551, 514] width 2 height 2
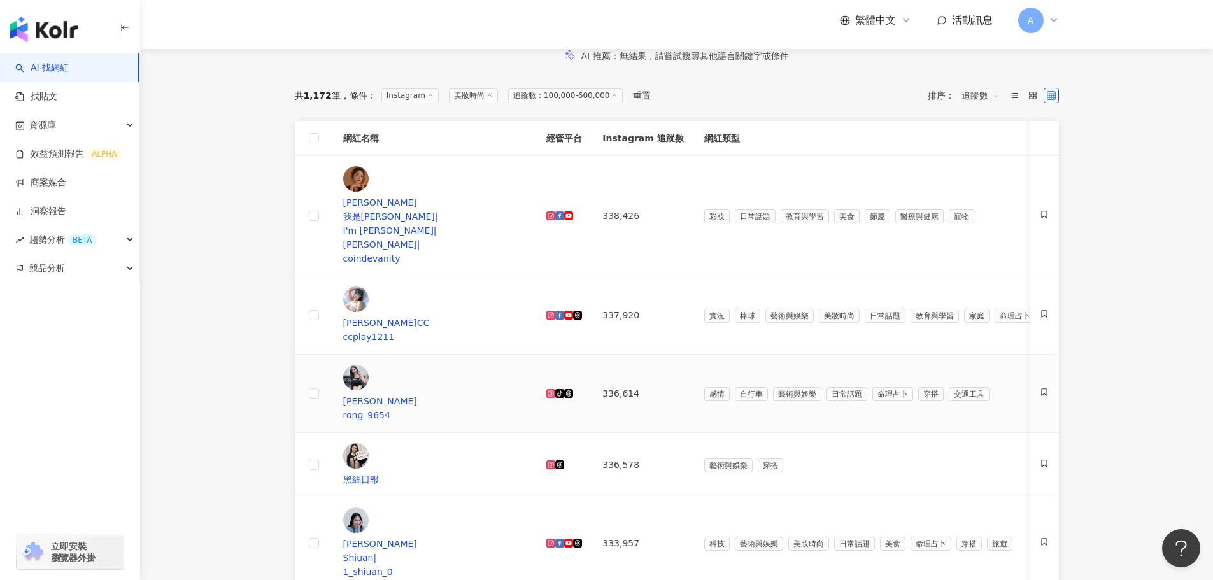
scroll to position [447, 0]
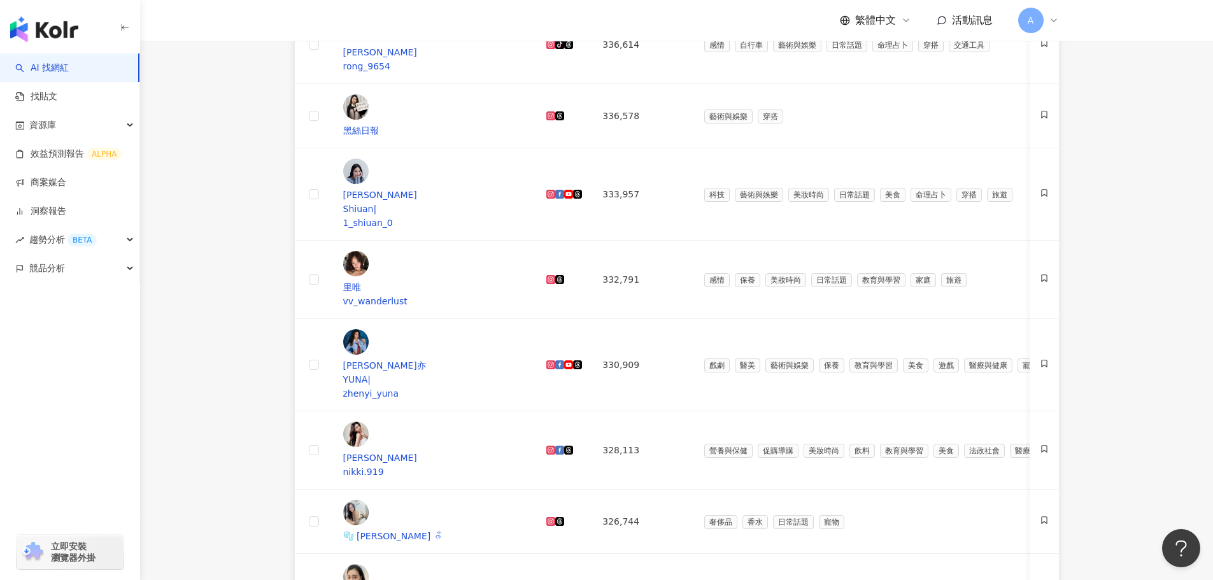
drag, startPoint x: 735, startPoint y: 494, endPoint x: 733, endPoint y: 411, distance: 83.5
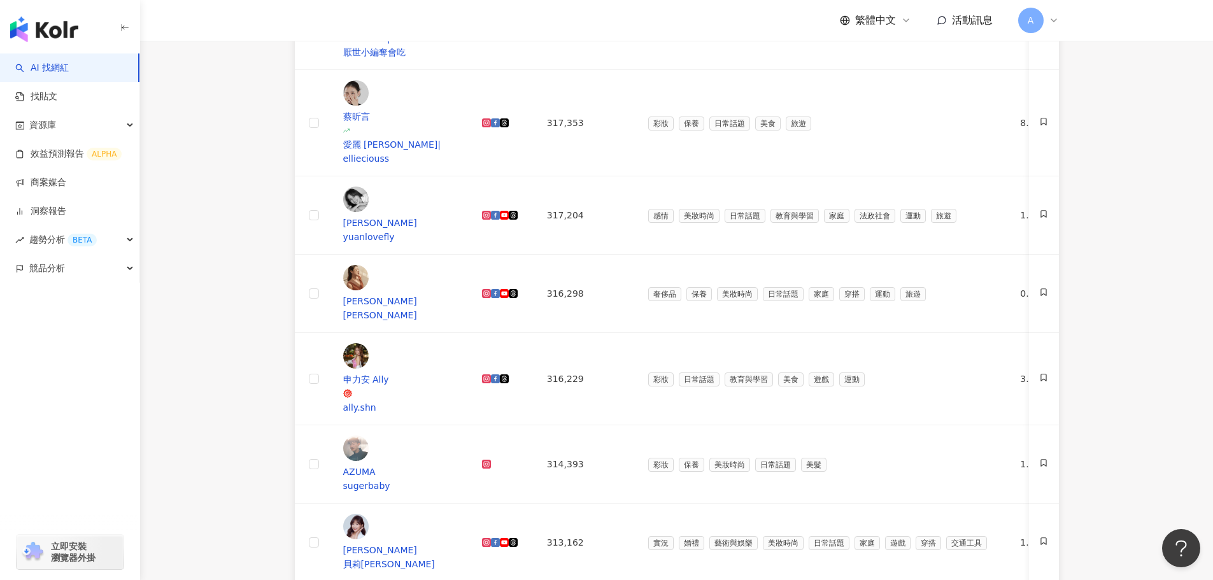
drag, startPoint x: 255, startPoint y: 149, endPoint x: 399, endPoint y: 143, distance: 143.5
click at [255, 149] on main "Instagram 台灣 搜尋 您可能感興趣： 正紅中直球對決 客製針織領巾 野營 露營趣 類型 性別 追蹤數 互動率 觀看率 合作費用預估 更多篩選 ***…" at bounding box center [676, 395] width 1073 height 1603
click at [491, 289] on icon at bounding box center [486, 293] width 9 height 9
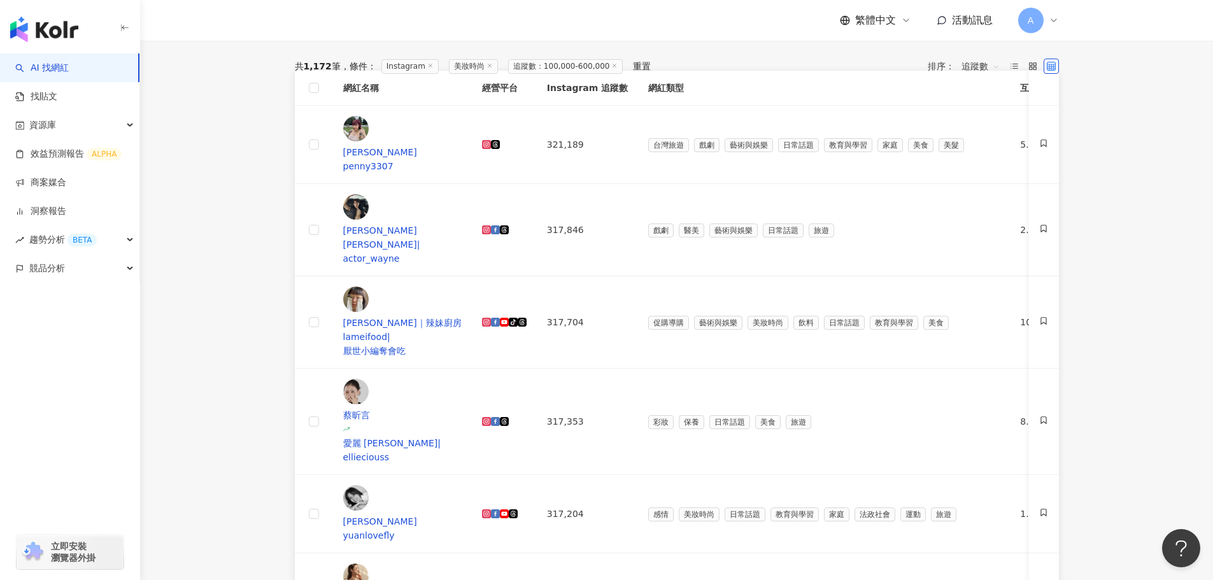
scroll to position [128, 0]
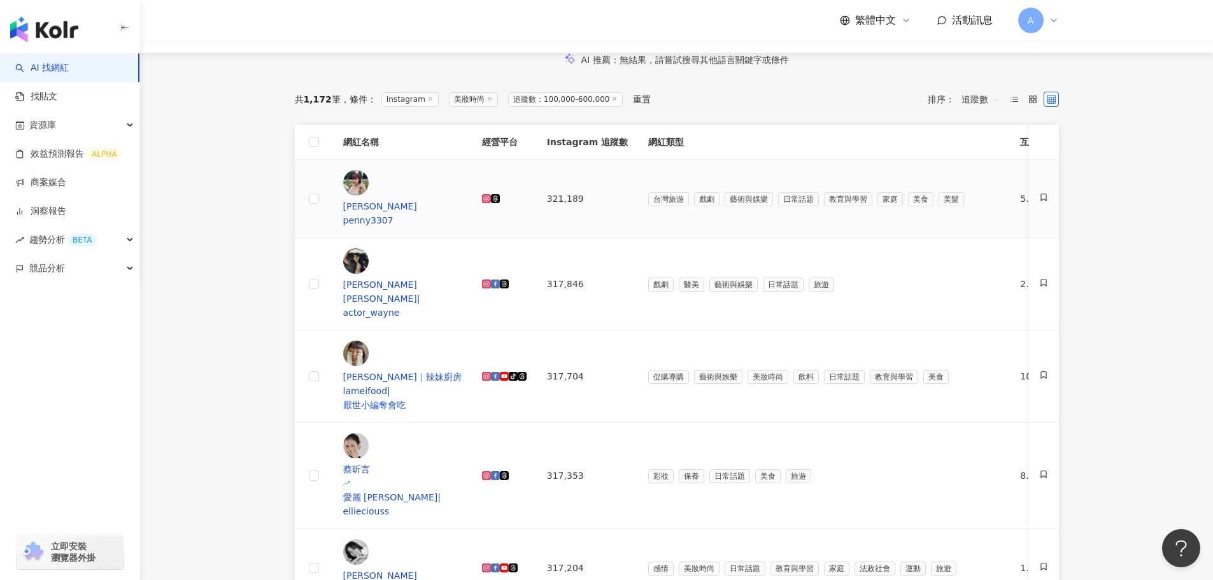
click at [490, 203] on icon at bounding box center [486, 199] width 7 height 7
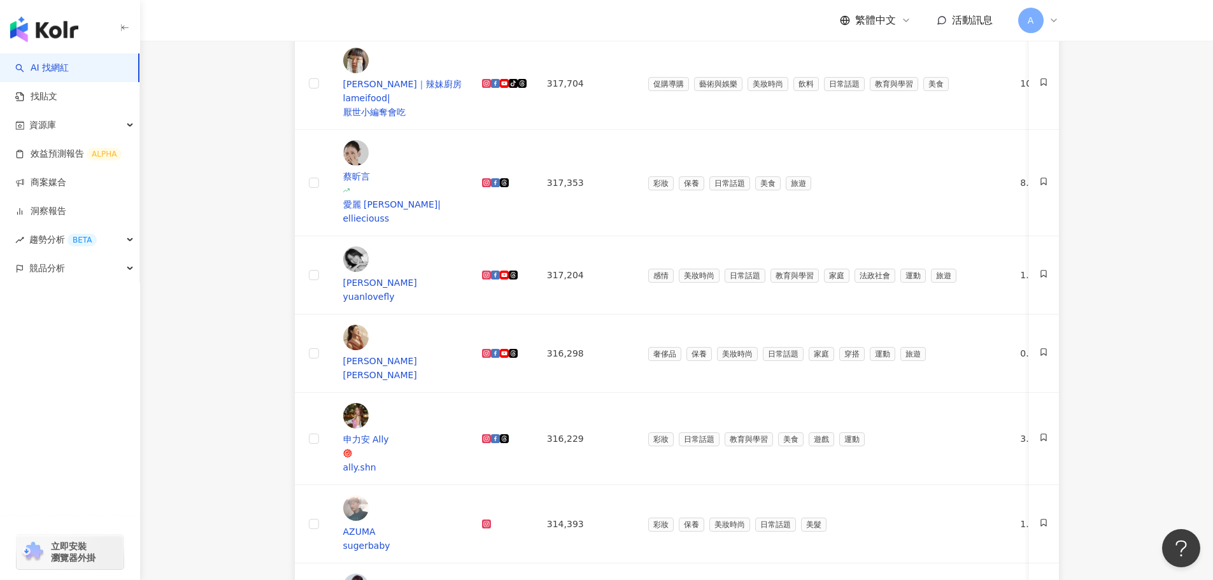
scroll to position [574, 0]
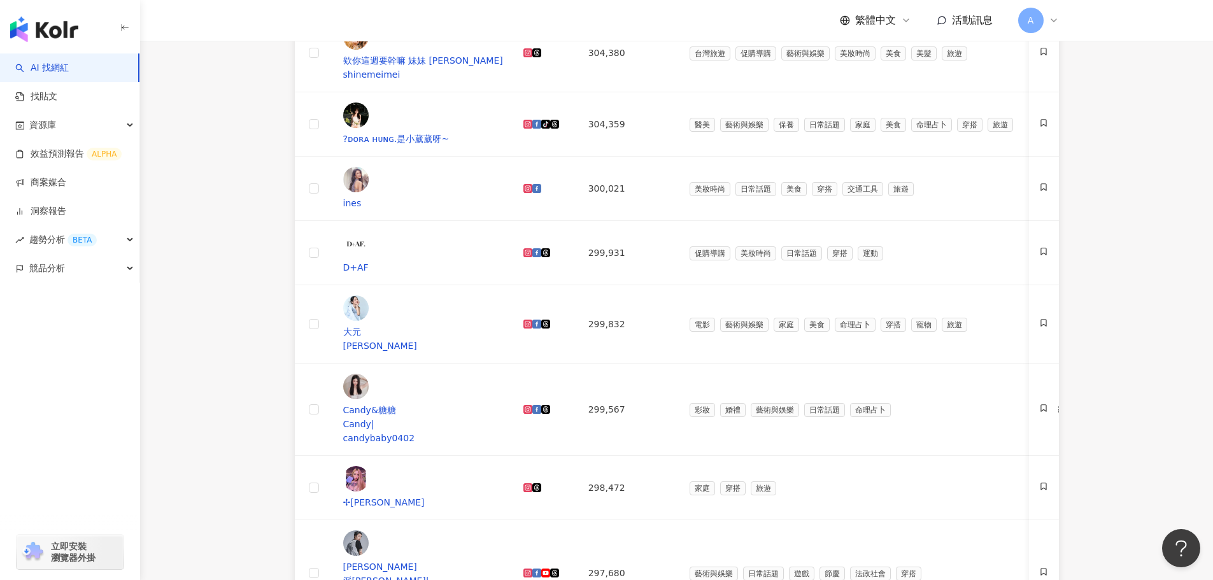
scroll to position [319, 0]
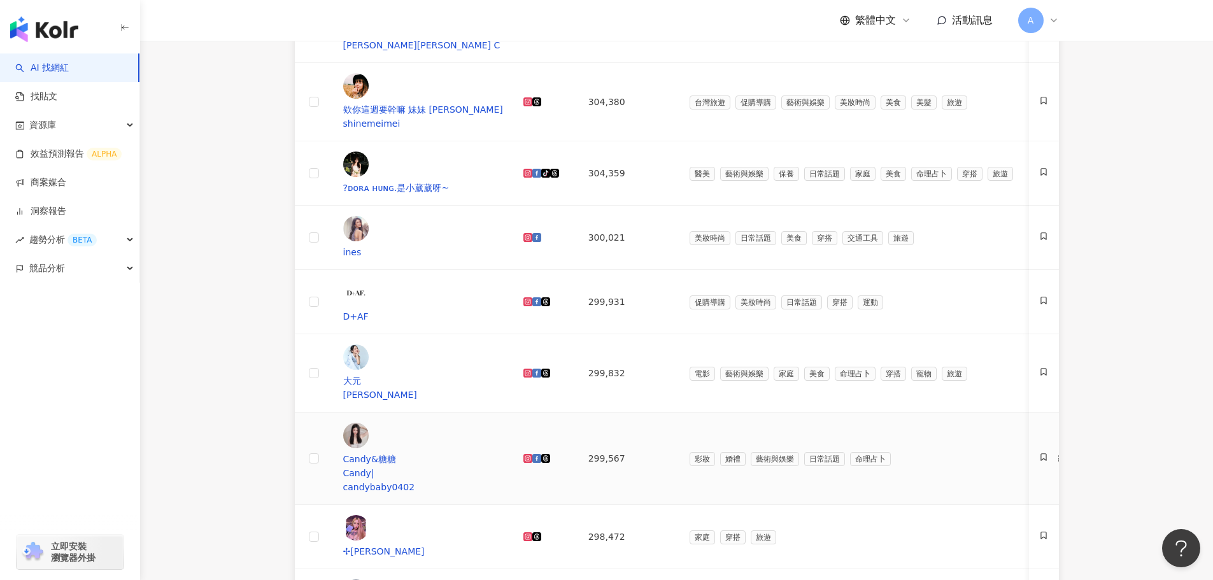
click at [531, 455] on icon at bounding box center [527, 458] width 7 height 7
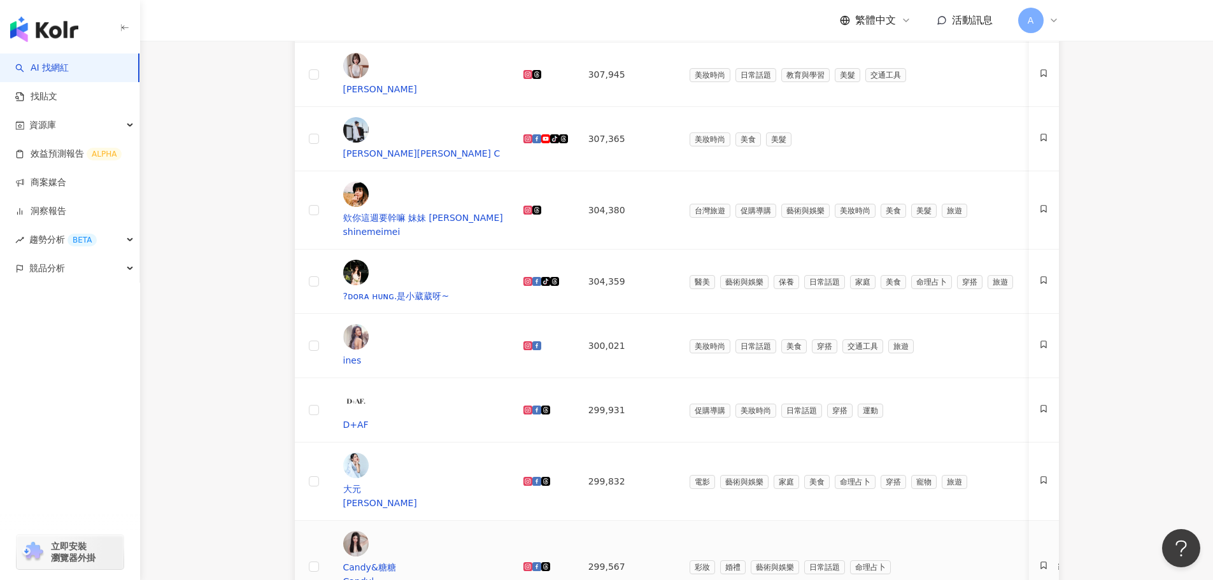
scroll to position [192, 0]
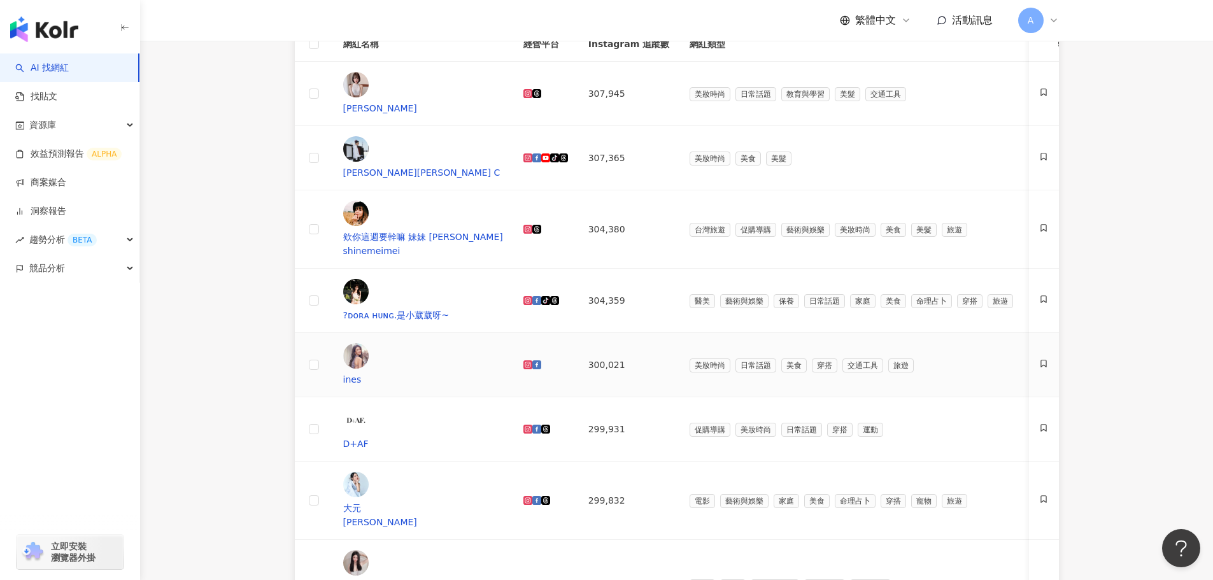
click at [532, 361] on icon at bounding box center [528, 365] width 9 height 9
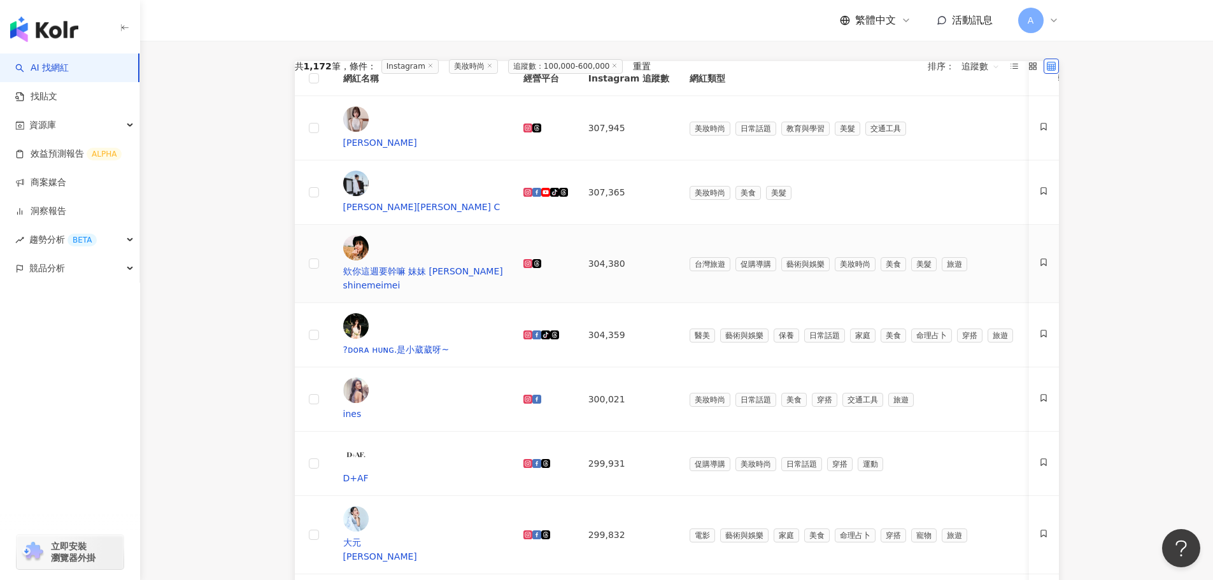
scroll to position [1, 0]
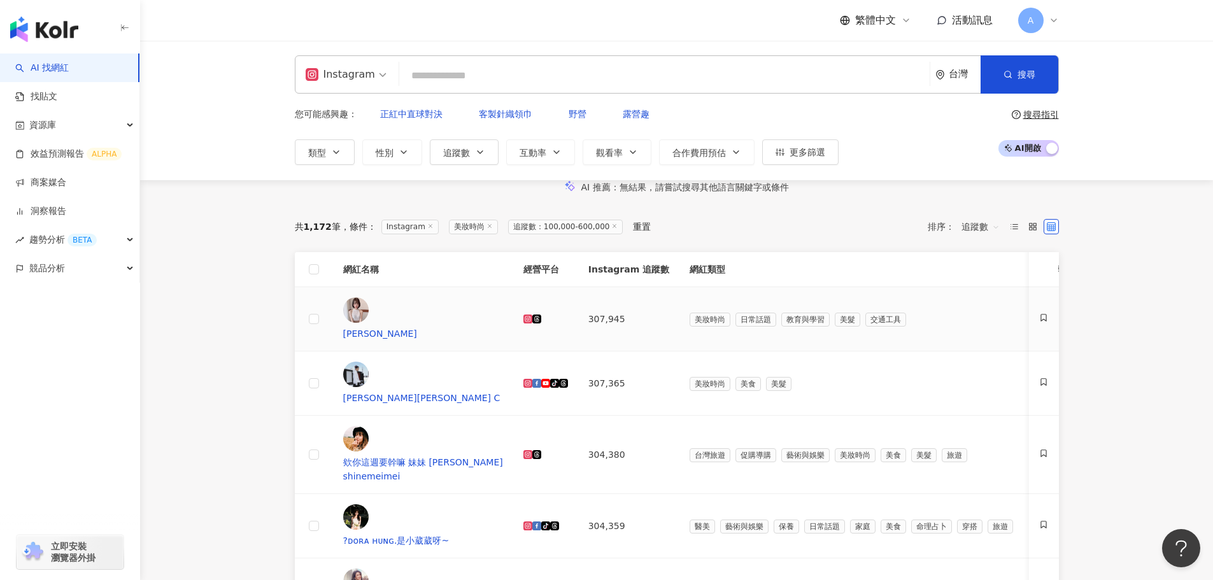
drag, startPoint x: 685, startPoint y: 336, endPoint x: 687, endPoint y: 266, distance: 70.7
click at [530, 321] on icon at bounding box center [527, 319] width 4 height 4
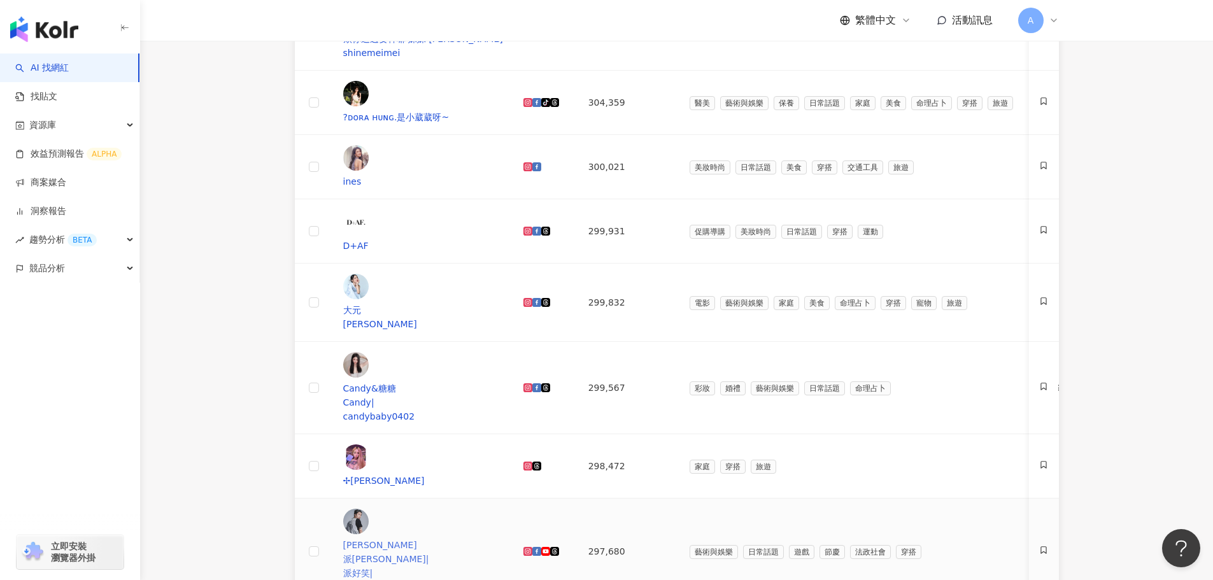
scroll to position [447, 0]
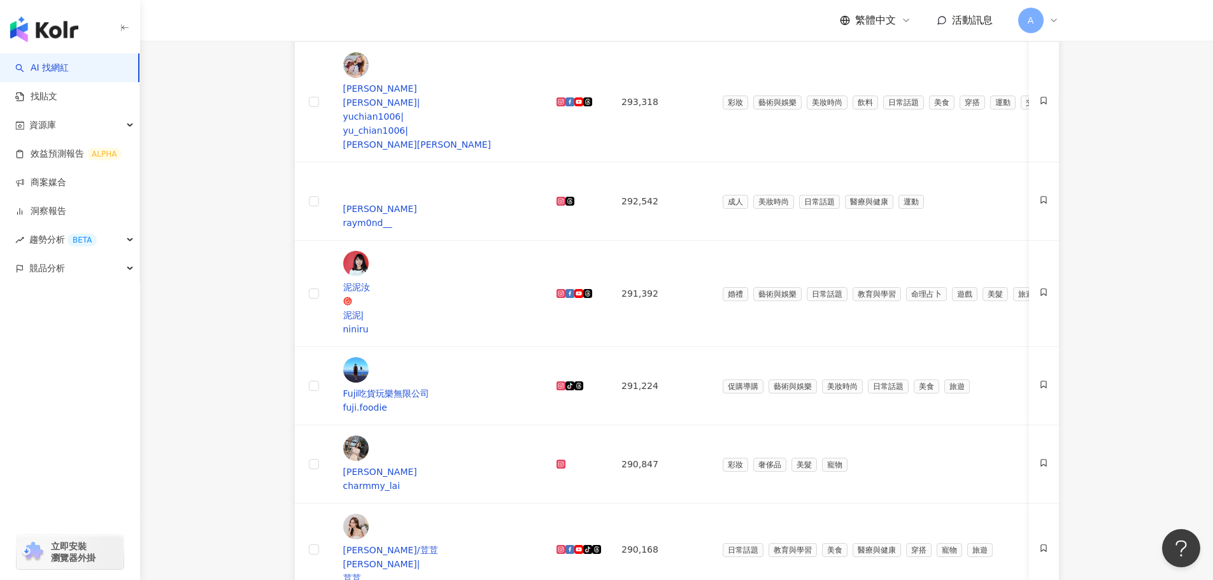
scroll to position [383, 0]
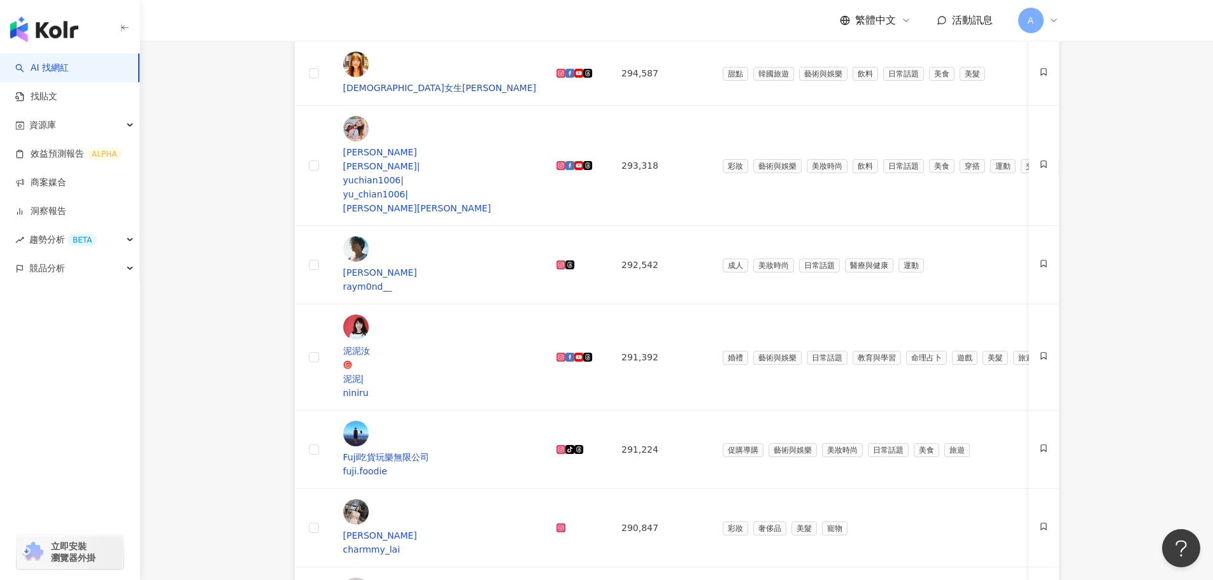
drag, startPoint x: 582, startPoint y: 289, endPoint x: 578, endPoint y: 268, distance: 21.5
click at [565, 525] on icon at bounding box center [561, 528] width 7 height 7
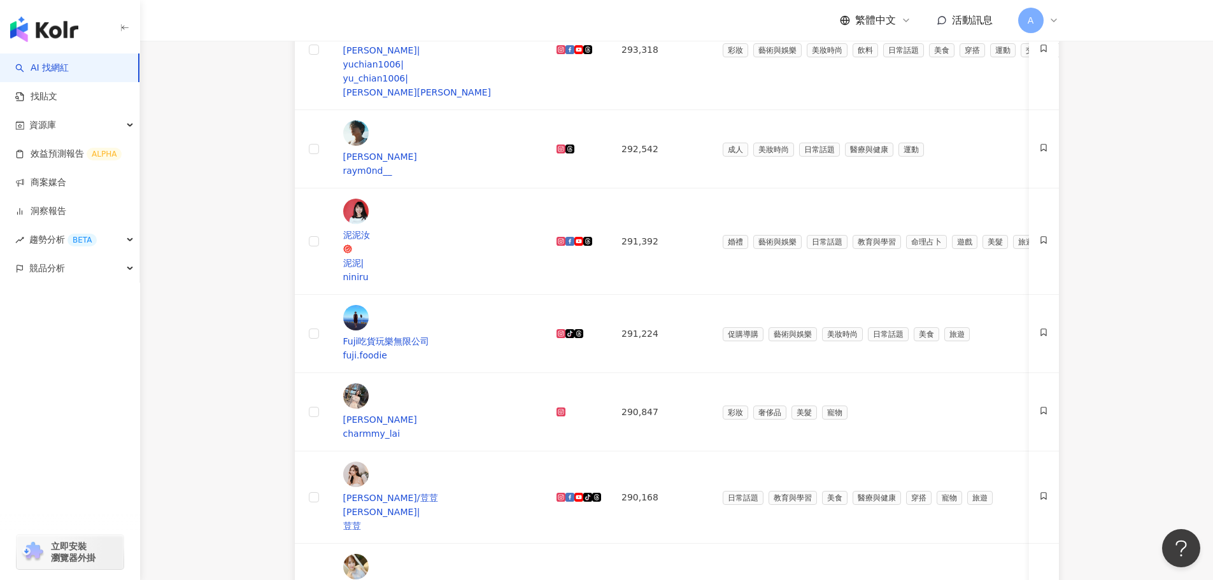
scroll to position [510, 0]
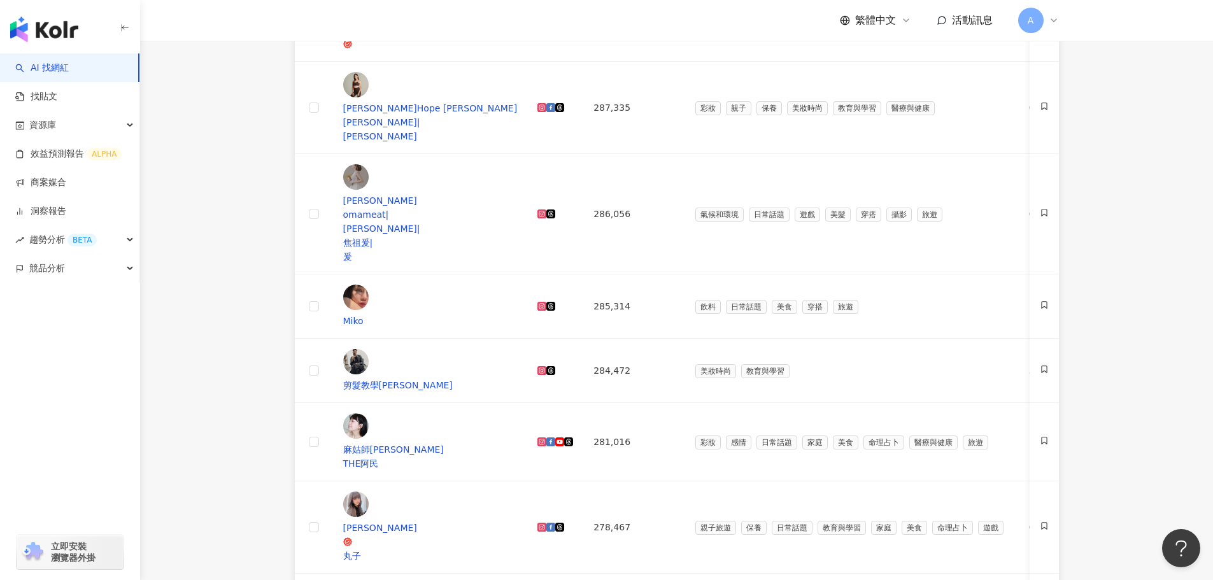
scroll to position [447, 0]
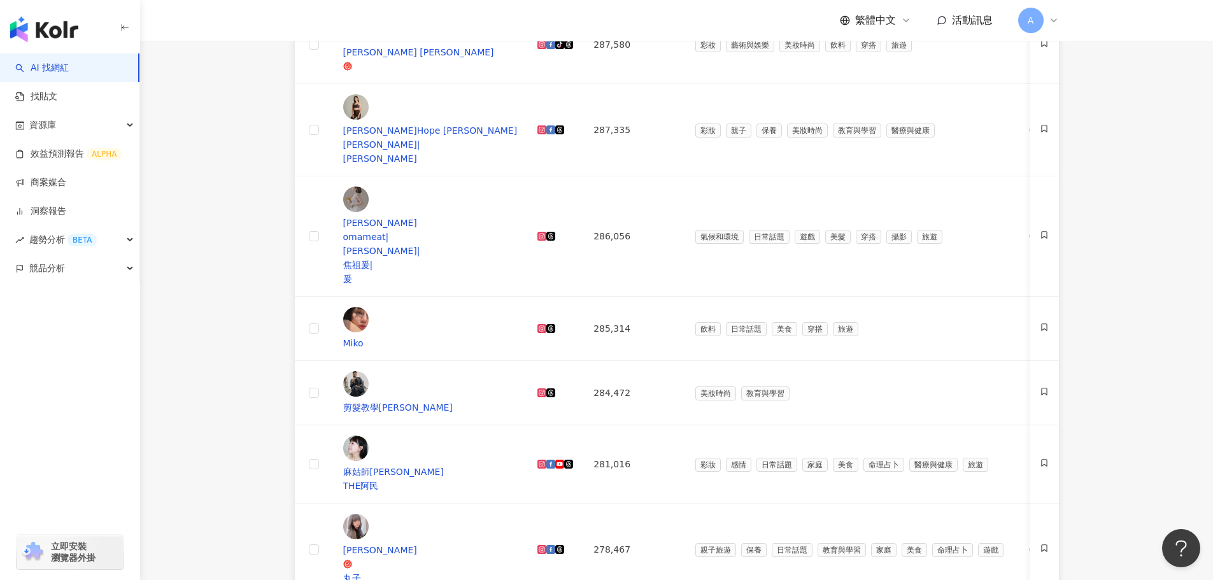
drag, startPoint x: 579, startPoint y: 317, endPoint x: 573, endPoint y: 298, distance: 20.1
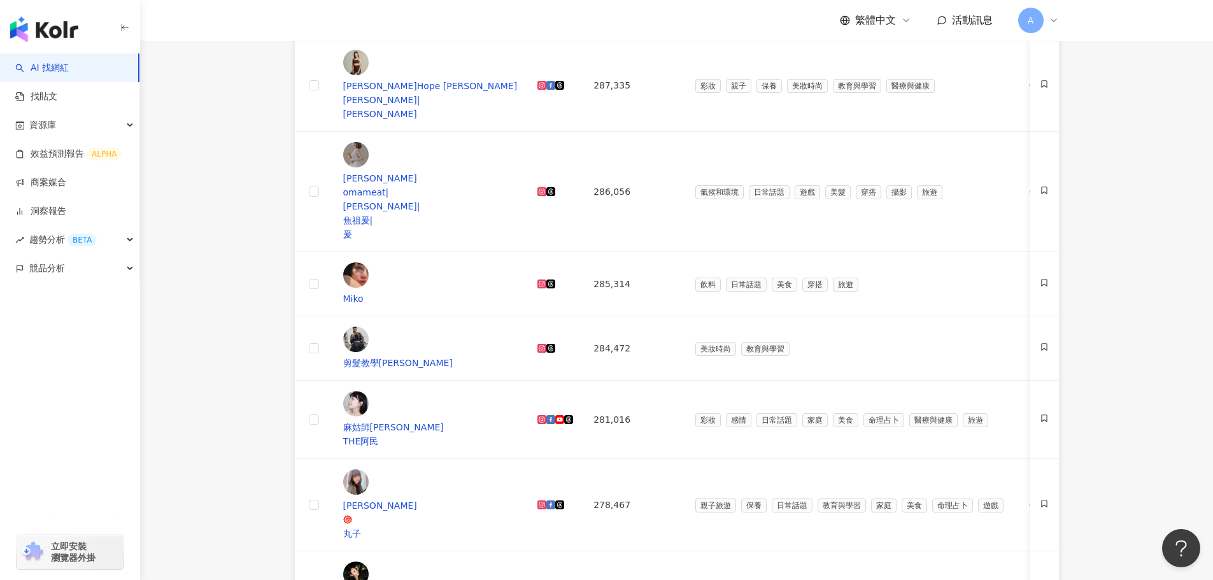
scroll to position [574, 0]
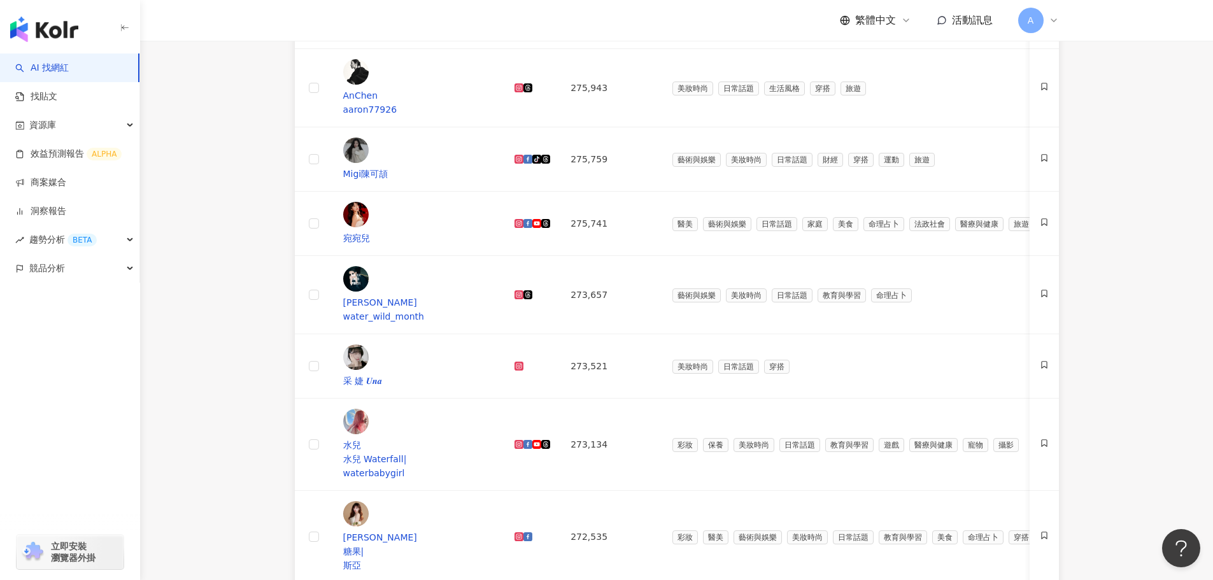
click at [225, 322] on main "Instagram 台灣 搜尋 您可能感興趣： 正紅中直球對決 客製針織領巾 野營 露營趣 類型 性別 追蹤數 互動率 觀看率 合作費用預估 更多篩選 ***…" at bounding box center [676, 226] width 1073 height 1519
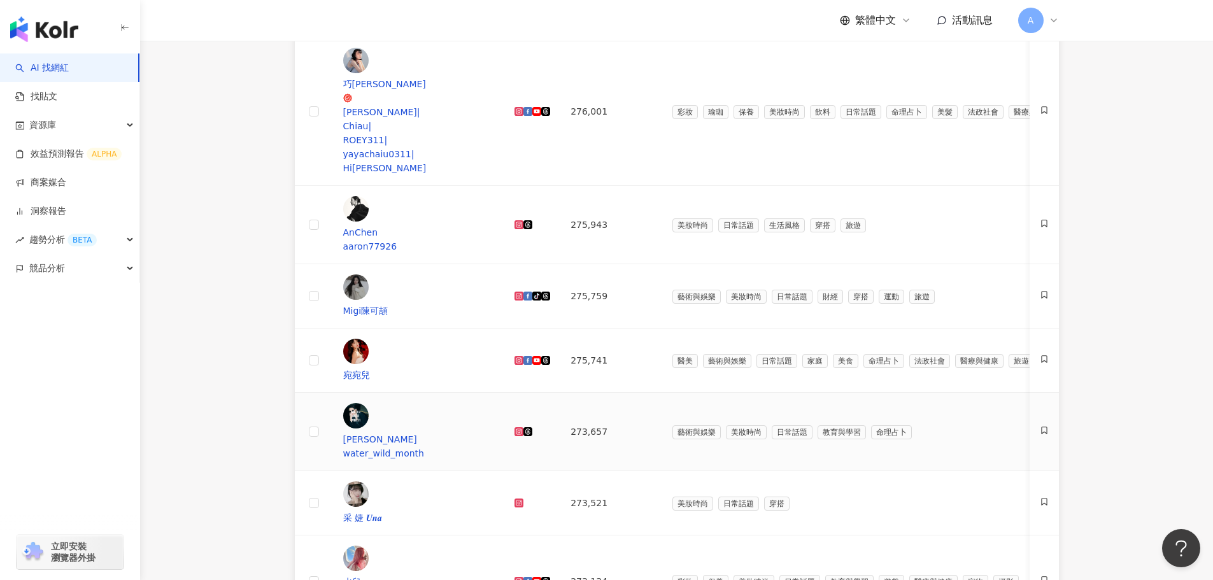
scroll to position [383, 0]
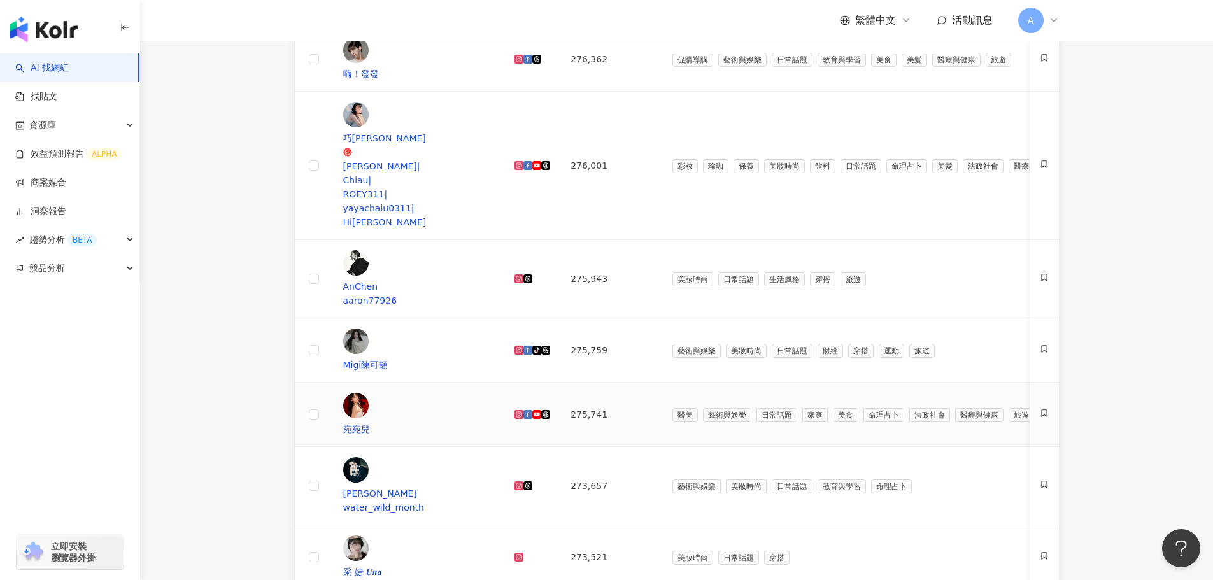
click at [524, 410] on icon at bounding box center [519, 414] width 9 height 9
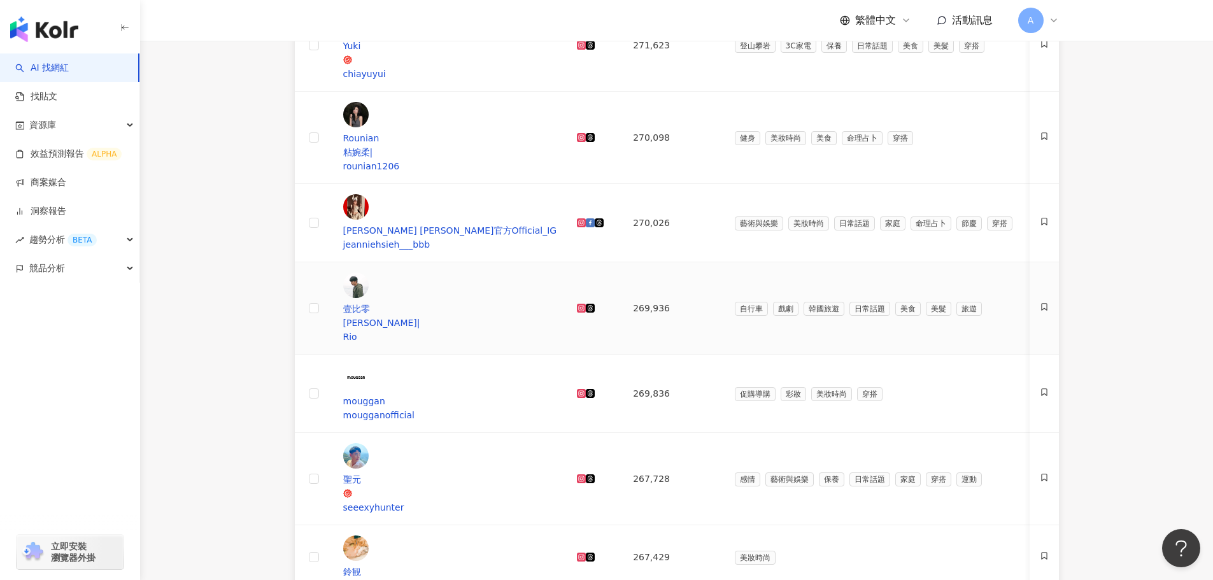
click at [280, 217] on div "正在搜尋 ： Instagram 美妝時尚 追蹤數：100,000-600,000 重置 AI 開啟 AI 關閉 網紅名稱 經營平台 Instagram 追蹤…" at bounding box center [676, 491] width 815 height 1344
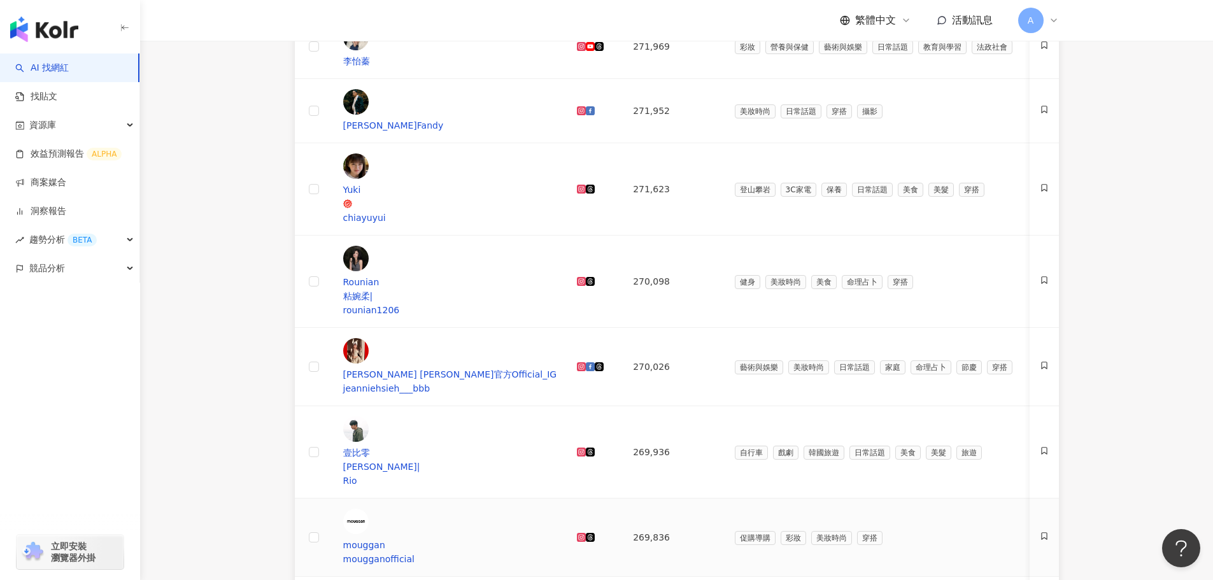
scroll to position [128, 0]
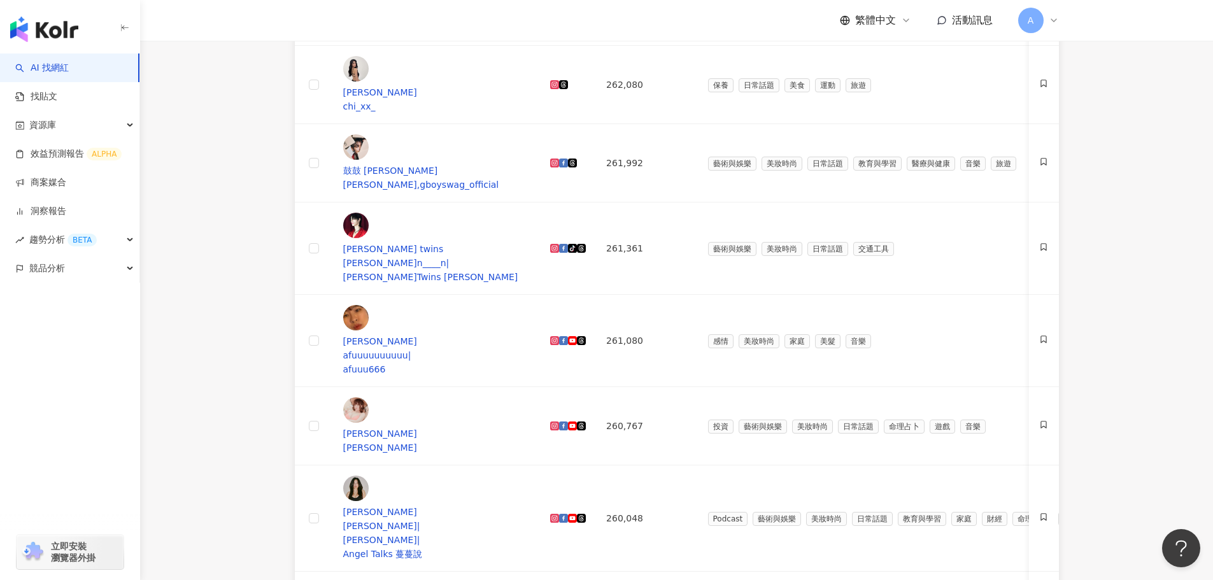
scroll to position [319, 0]
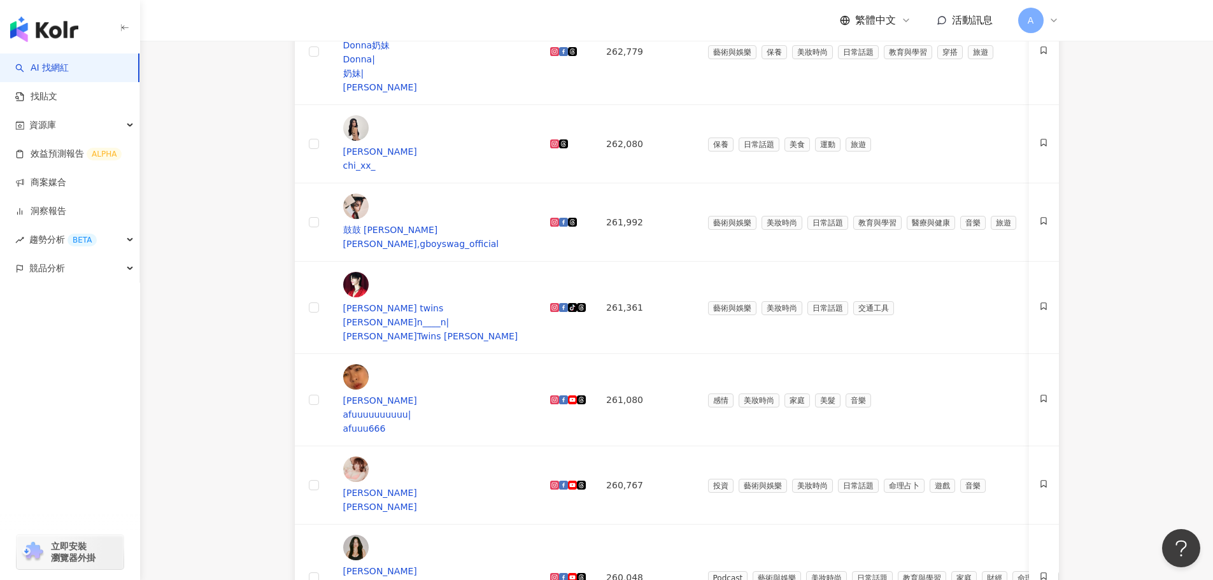
drag, startPoint x: 544, startPoint y: 353, endPoint x: 543, endPoint y: 330, distance: 22.9
click at [552, 575] on icon at bounding box center [554, 577] width 4 height 4
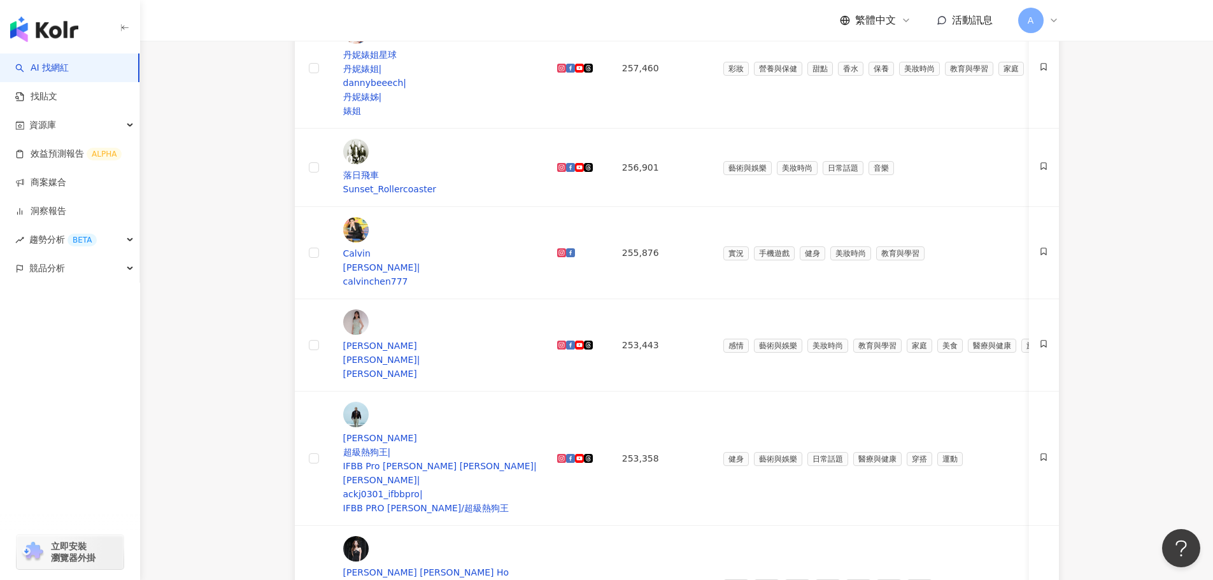
scroll to position [447, 0]
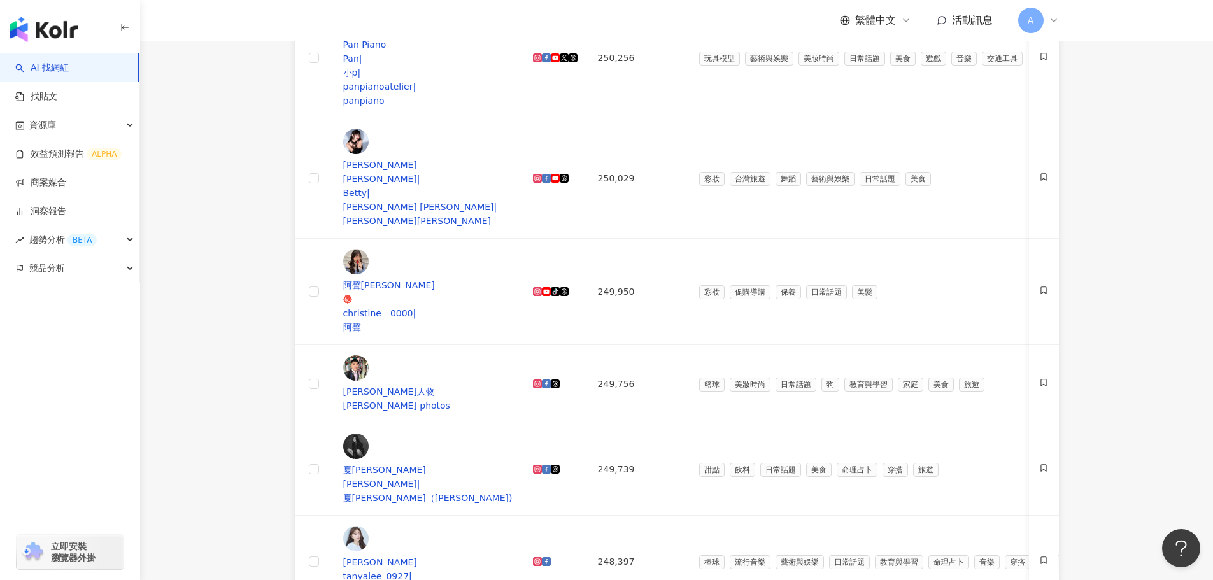
scroll to position [510, 0]
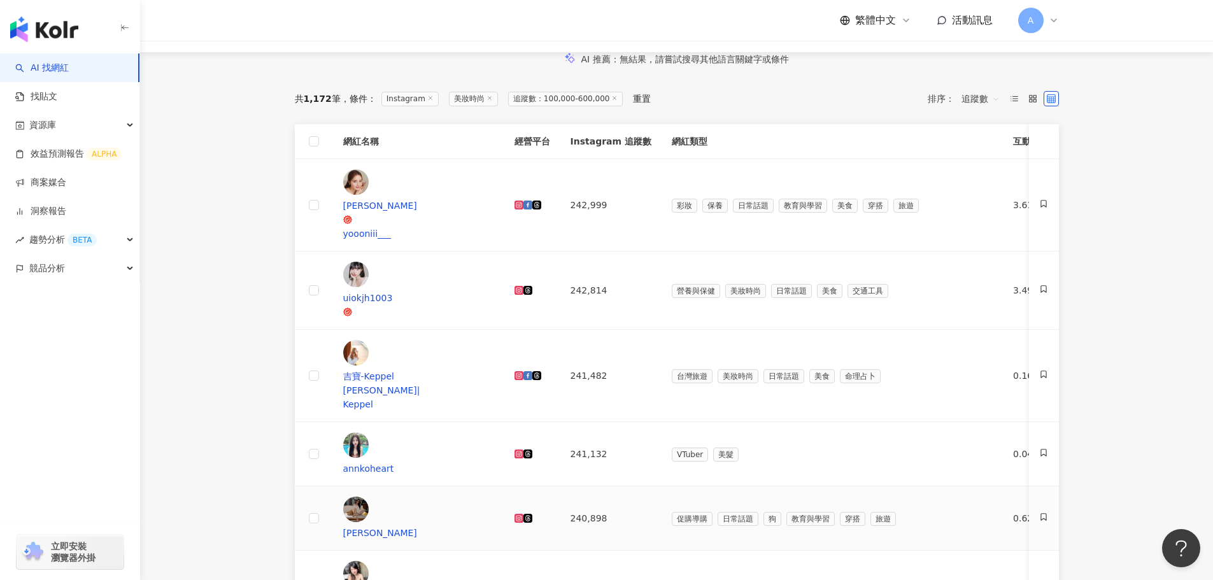
scroll to position [128, 0]
click at [521, 289] on icon at bounding box center [519, 291] width 4 height 4
click at [521, 374] on icon at bounding box center [519, 376] width 4 height 4
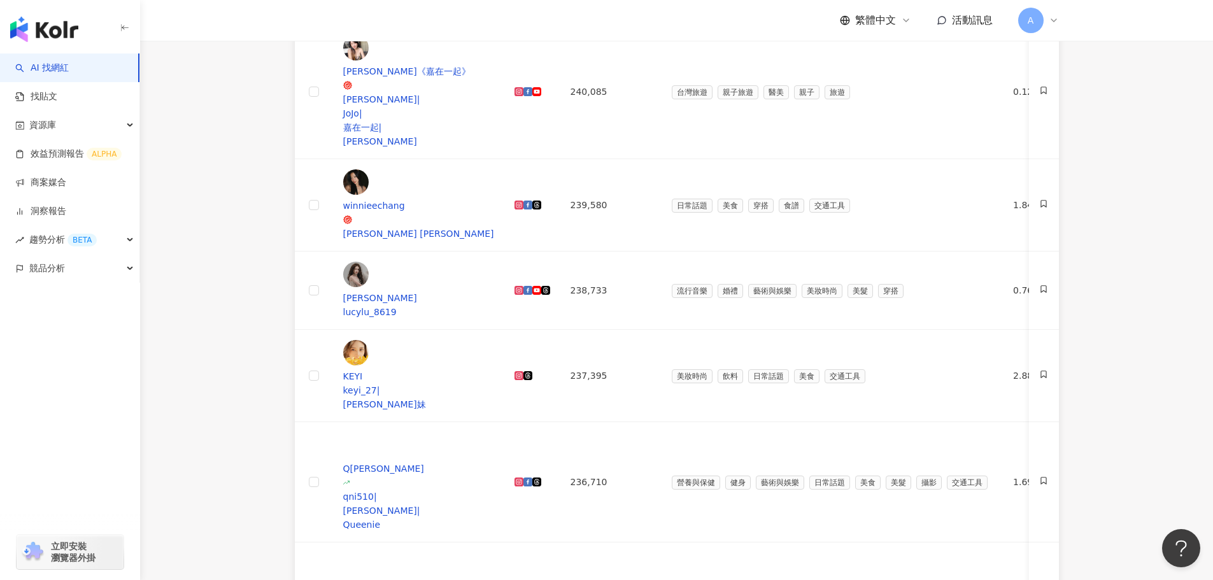
scroll to position [383, 0]
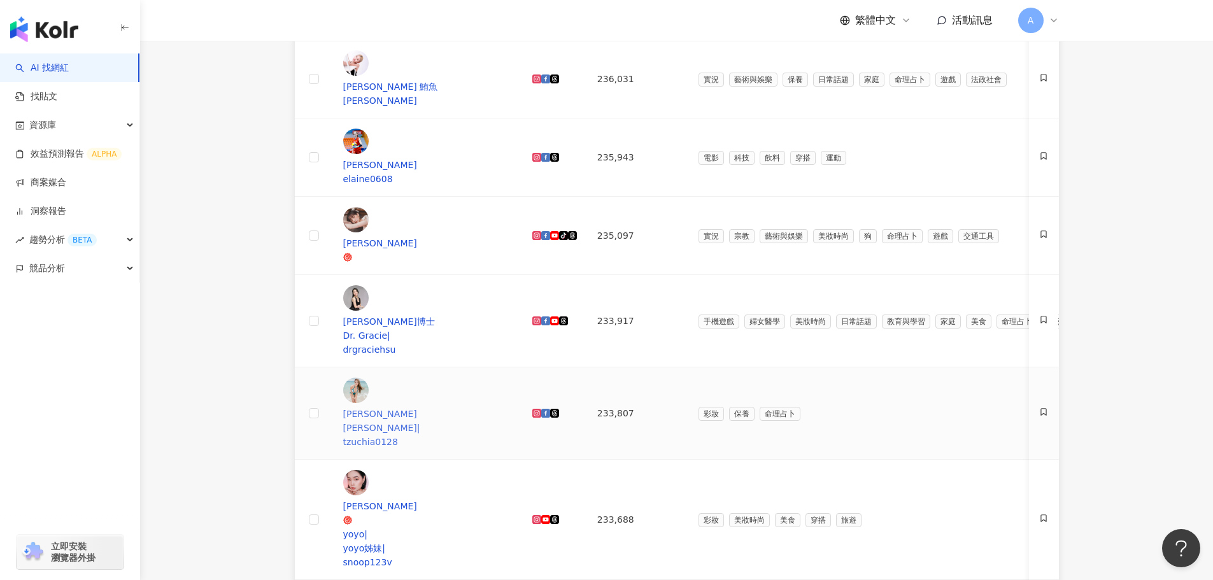
scroll to position [192, 0]
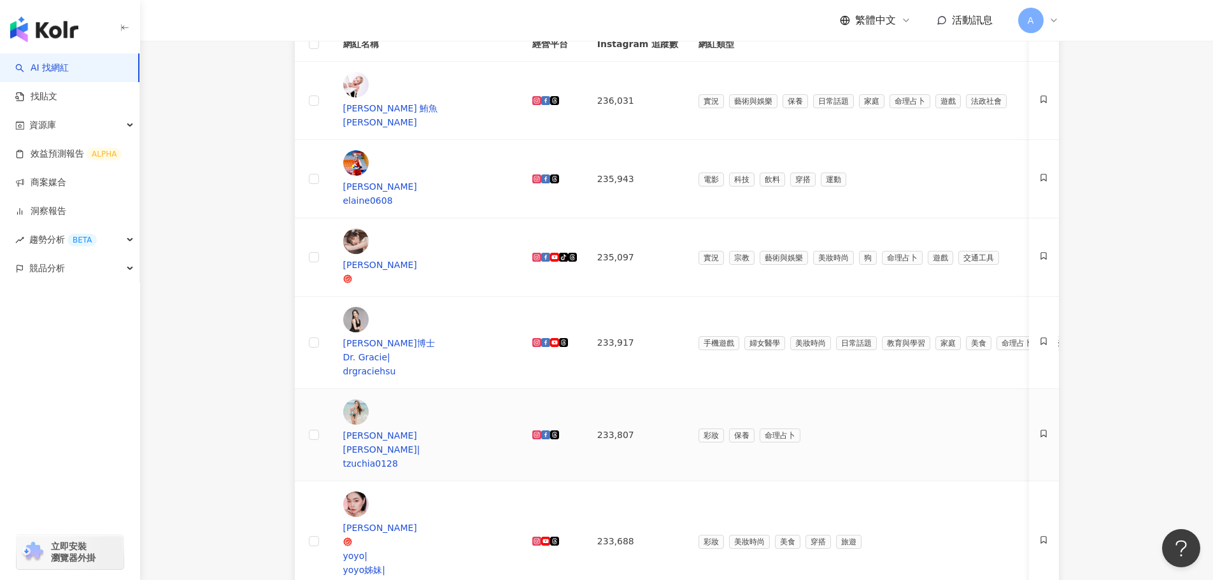
click at [541, 432] on icon at bounding box center [537, 435] width 7 height 7
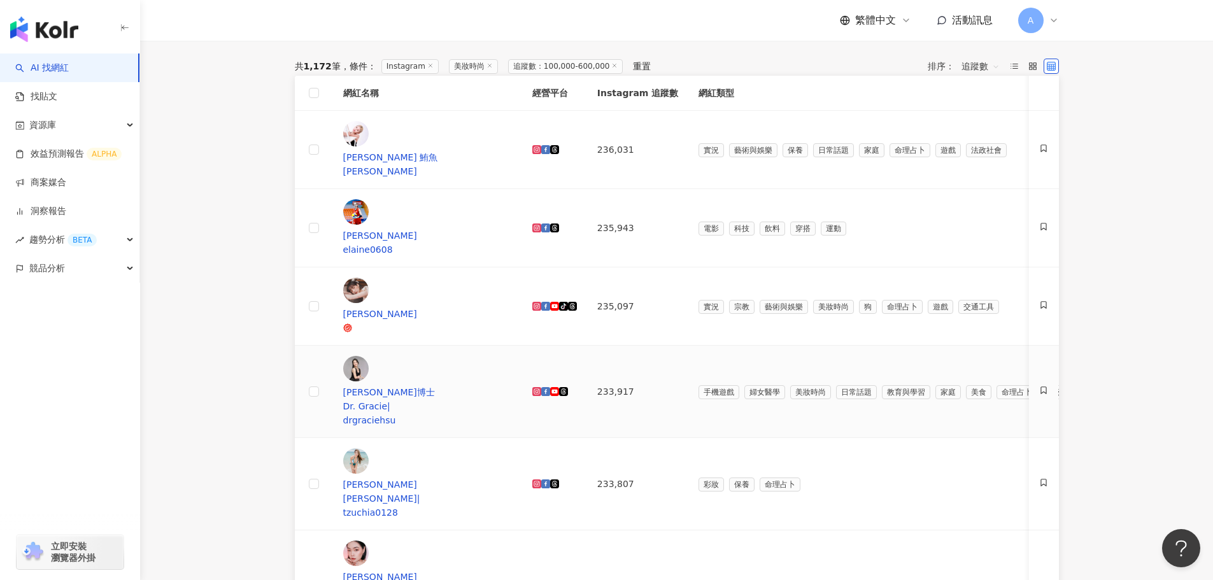
scroll to position [128, 0]
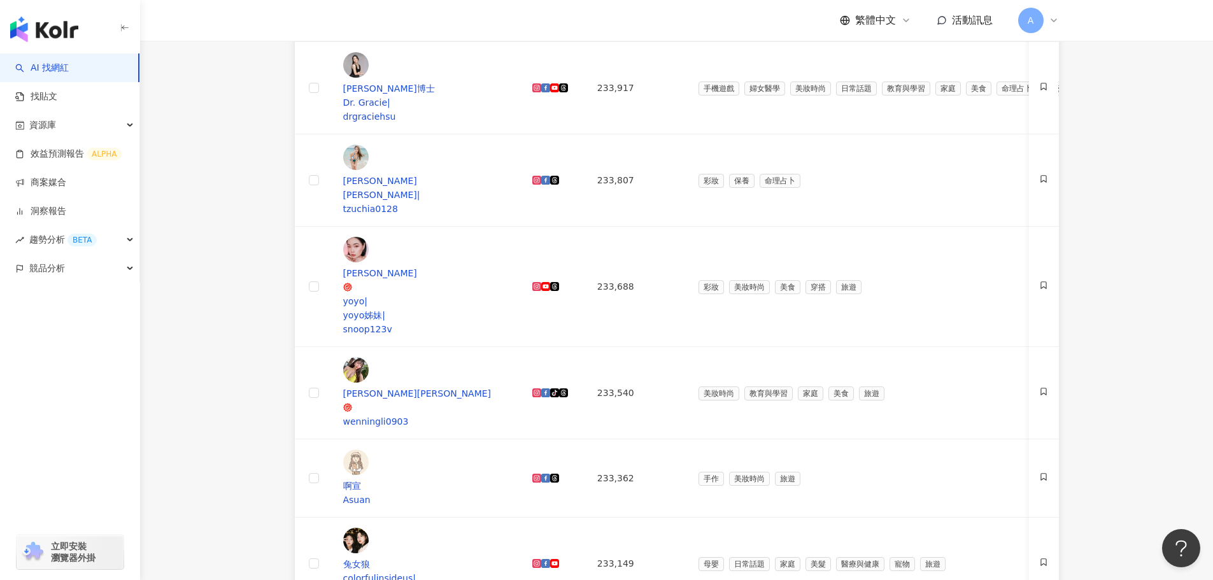
drag, startPoint x: 727, startPoint y: 494, endPoint x: 724, endPoint y: 499, distance: 6.6
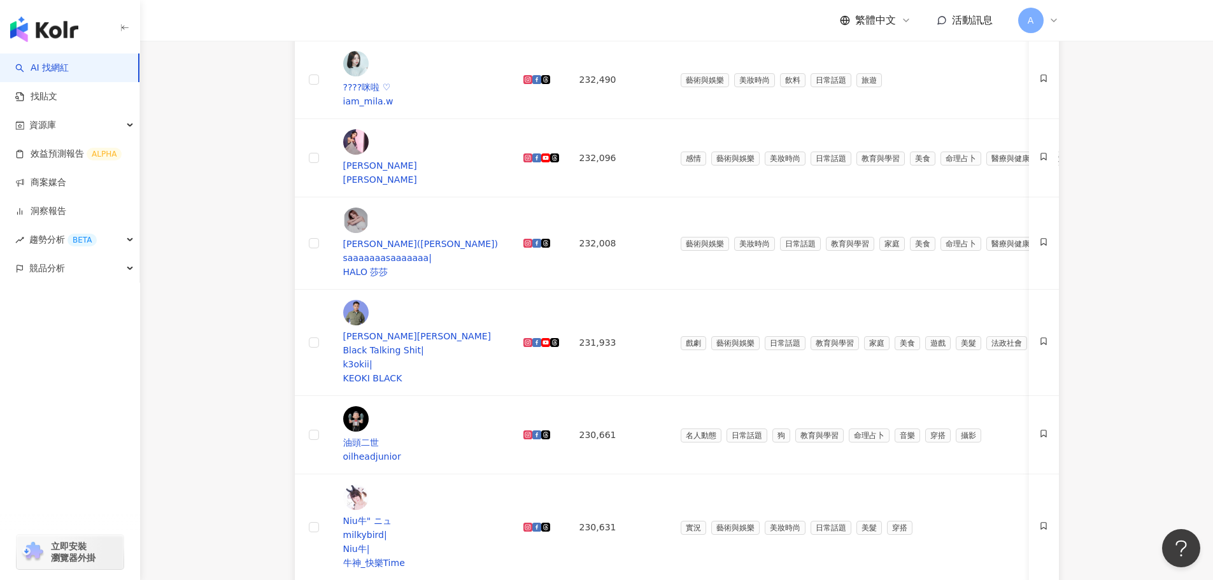
scroll to position [447, 0]
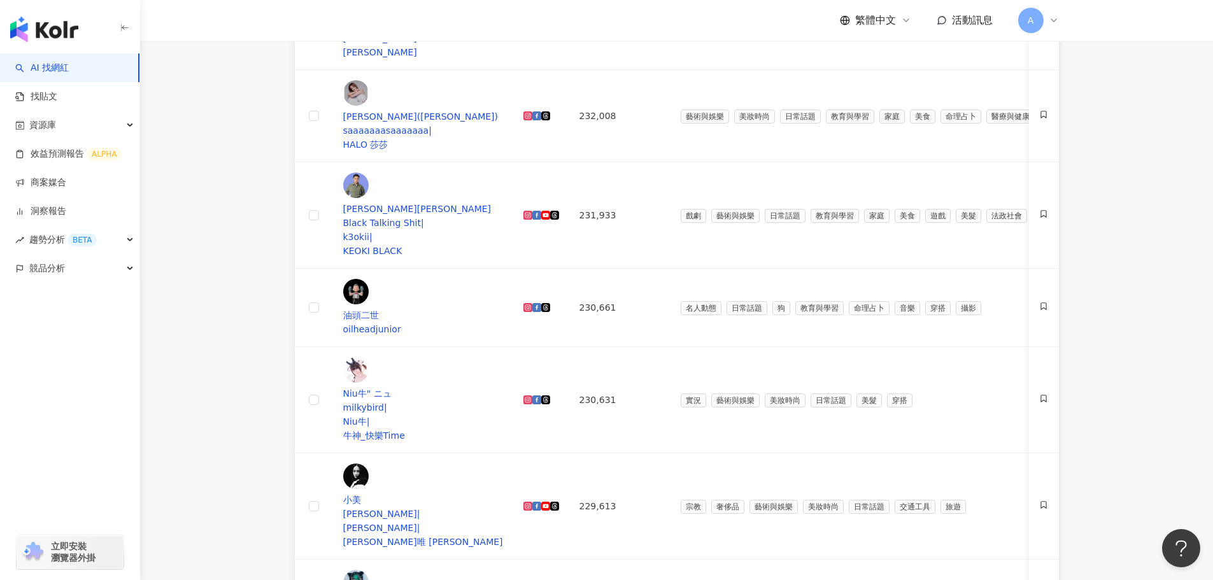
drag, startPoint x: 162, startPoint y: 357, endPoint x: 183, endPoint y: 355, distance: 21.2
click at [162, 357] on main "Instagram 台灣 搜尋 您可能感興趣： 正紅中直球對決 客製針織領巾 野營 露營趣 類型 性別 追蹤數 互動率 觀看率 合作費用預估 更多篩選 ***…" at bounding box center [676, 395] width 1073 height 1603
click at [187, 285] on main "Instagram 台灣 搜尋 您可能感興趣： 正紅中直球對決 客製針織領巾 野營 露營趣 類型 性別 追蹤數 互動率 觀看率 合作費用預估 更多篩選 ***…" at bounding box center [676, 395] width 1073 height 1603
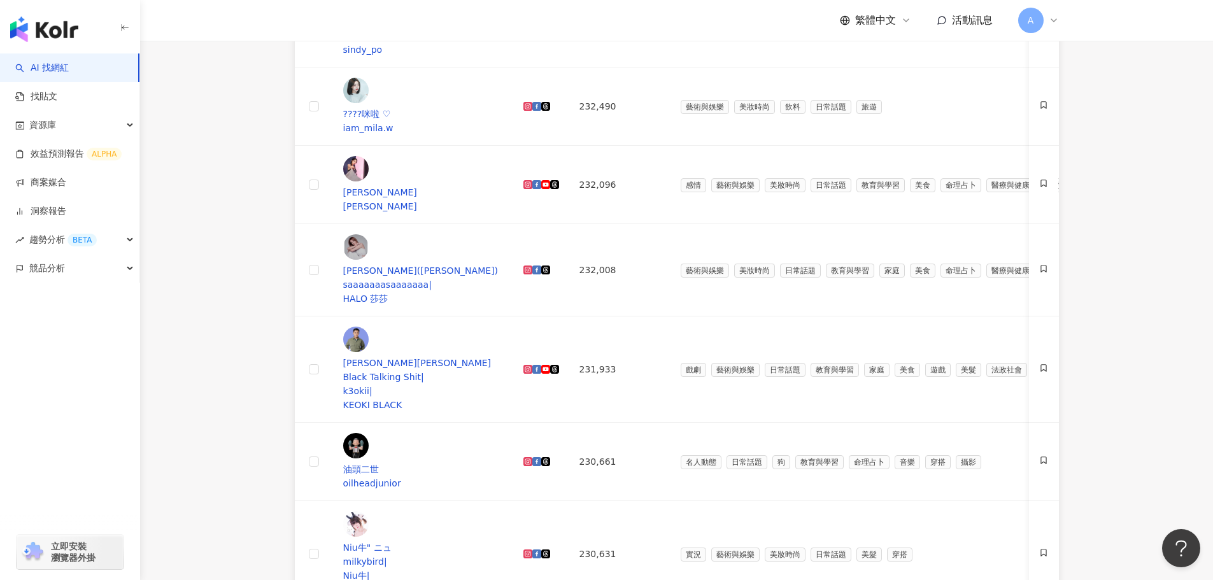
scroll to position [128, 0]
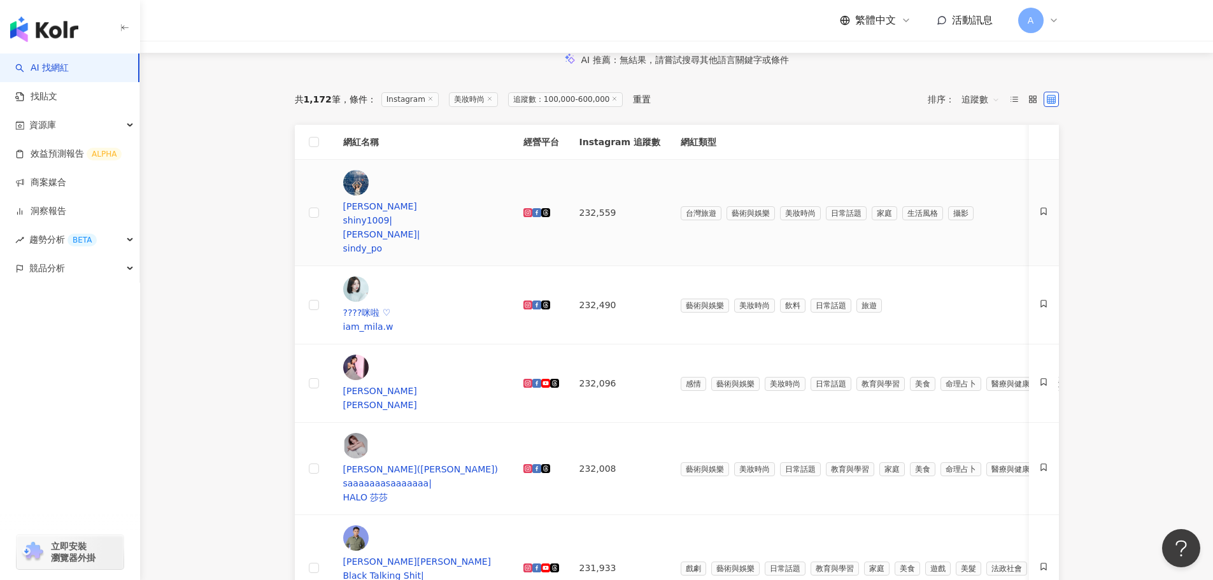
drag, startPoint x: 550, startPoint y: 208, endPoint x: 547, endPoint y: 148, distance: 60.0
click at [529, 211] on icon at bounding box center [528, 212] width 2 height 2
